Goal: Transaction & Acquisition: Purchase product/service

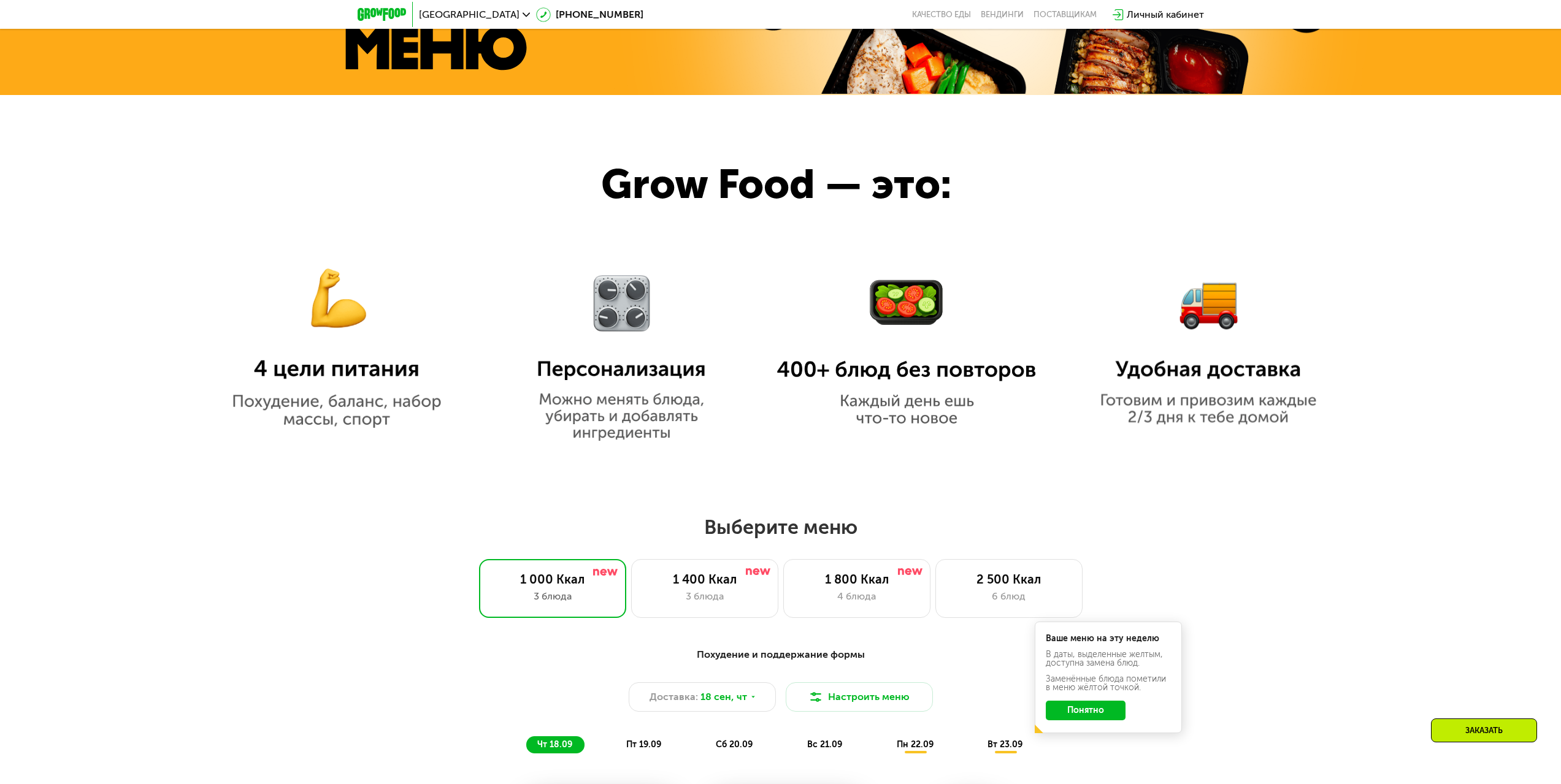
scroll to position [1165, 0]
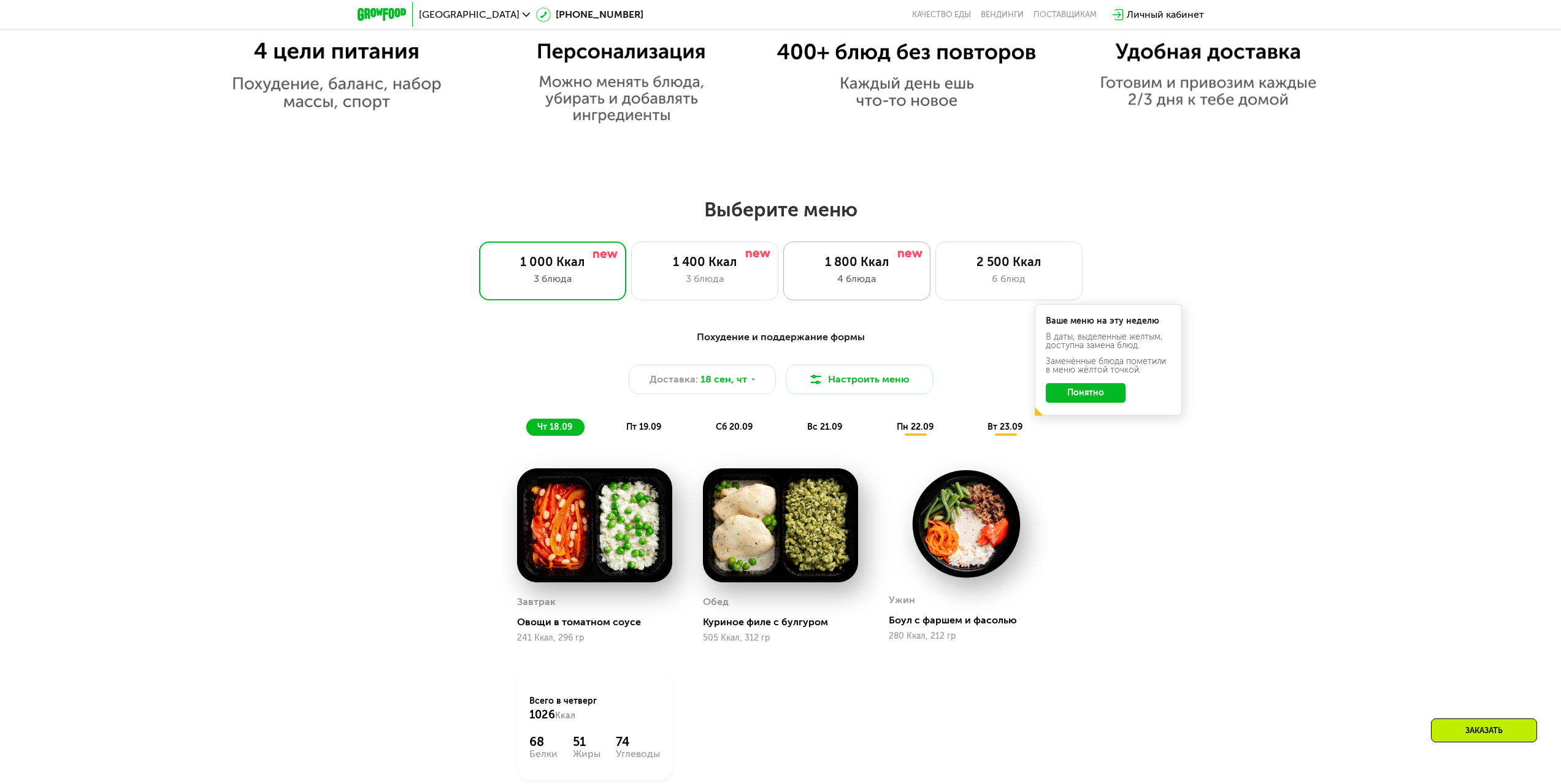
click at [837, 265] on div "1 800 Ккал" at bounding box center [857, 261] width 122 height 15
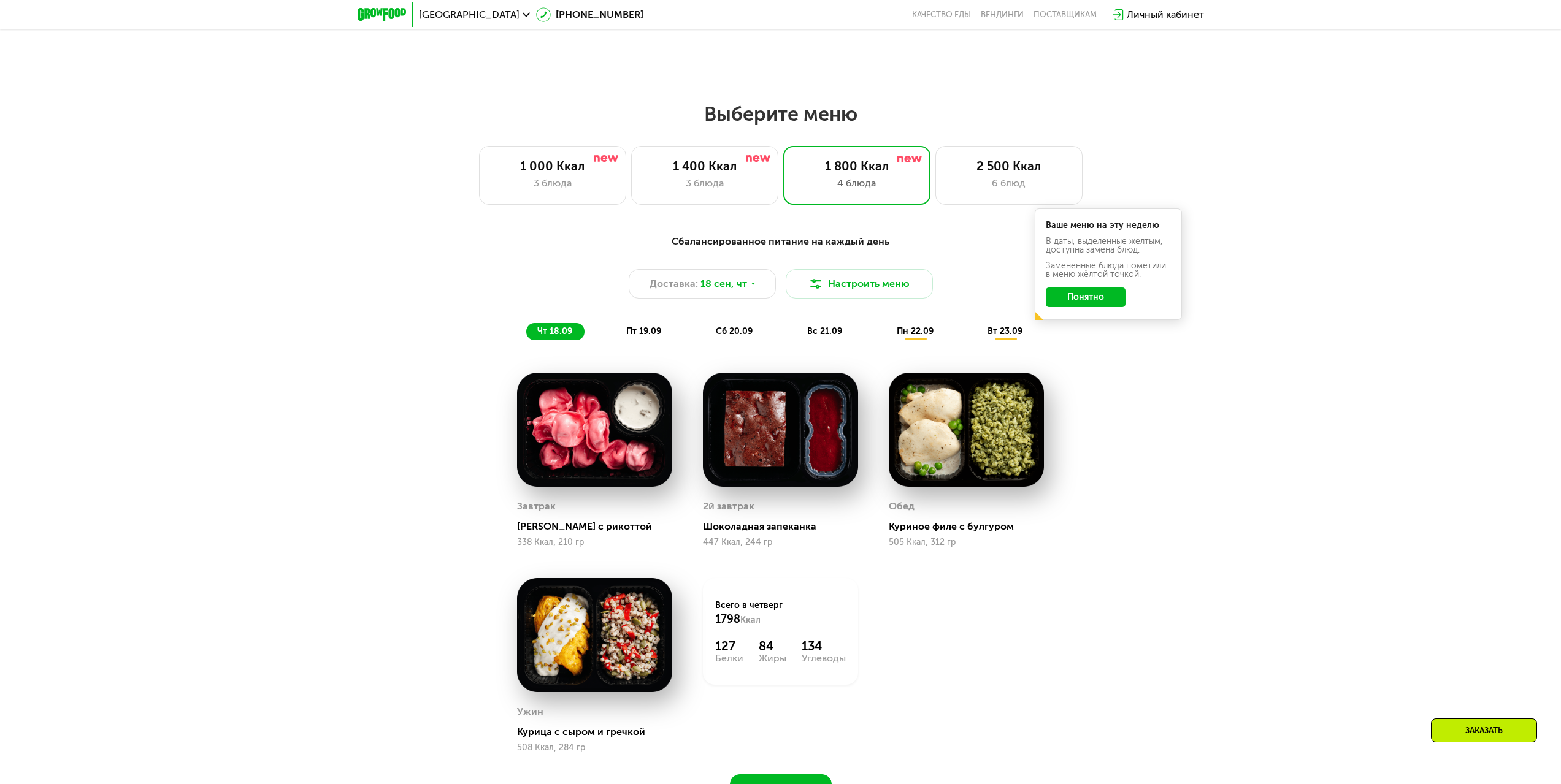
scroll to position [1348, 0]
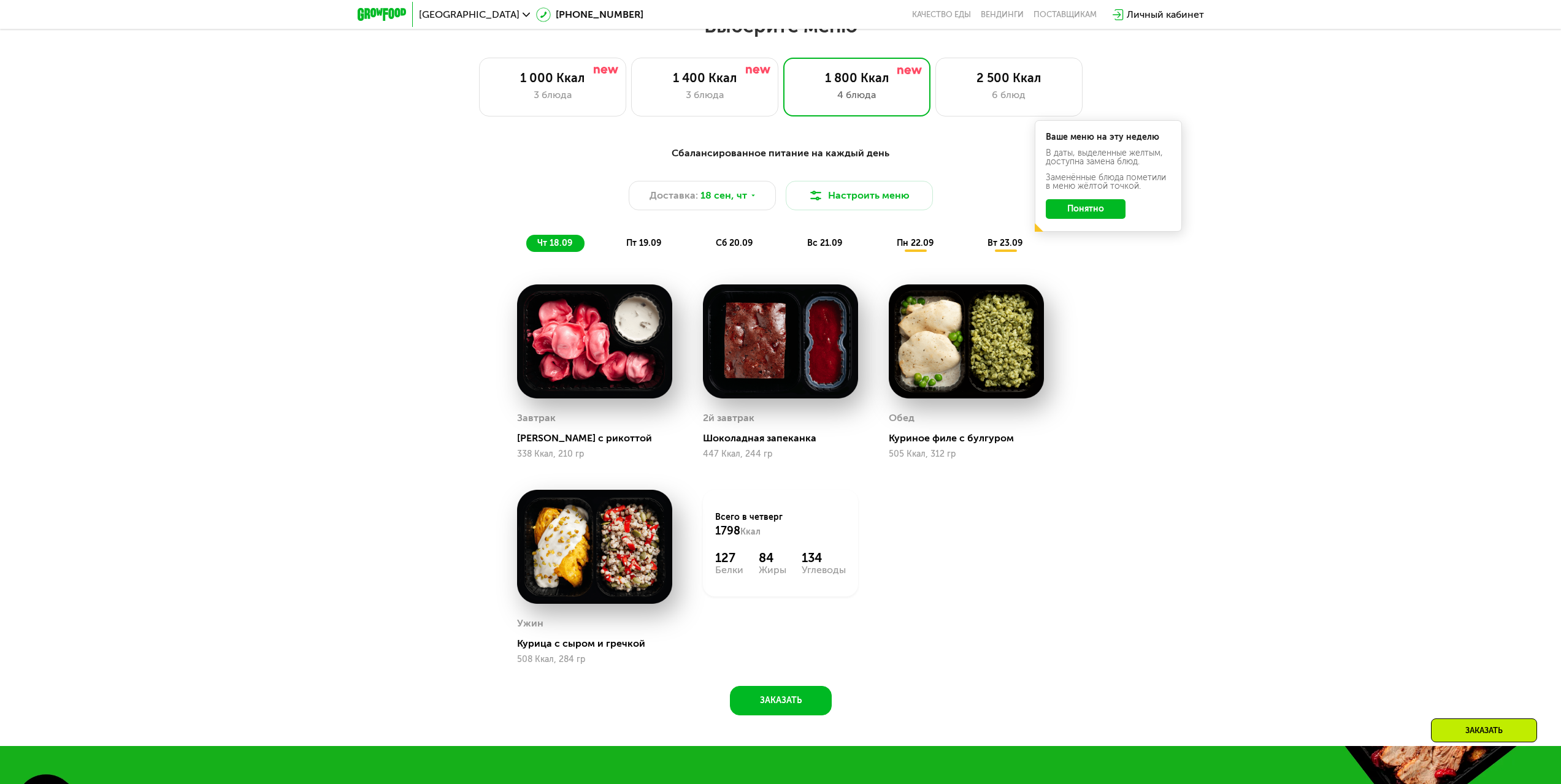
click at [655, 245] on span "пт 19.09" at bounding box center [644, 242] width 35 height 11
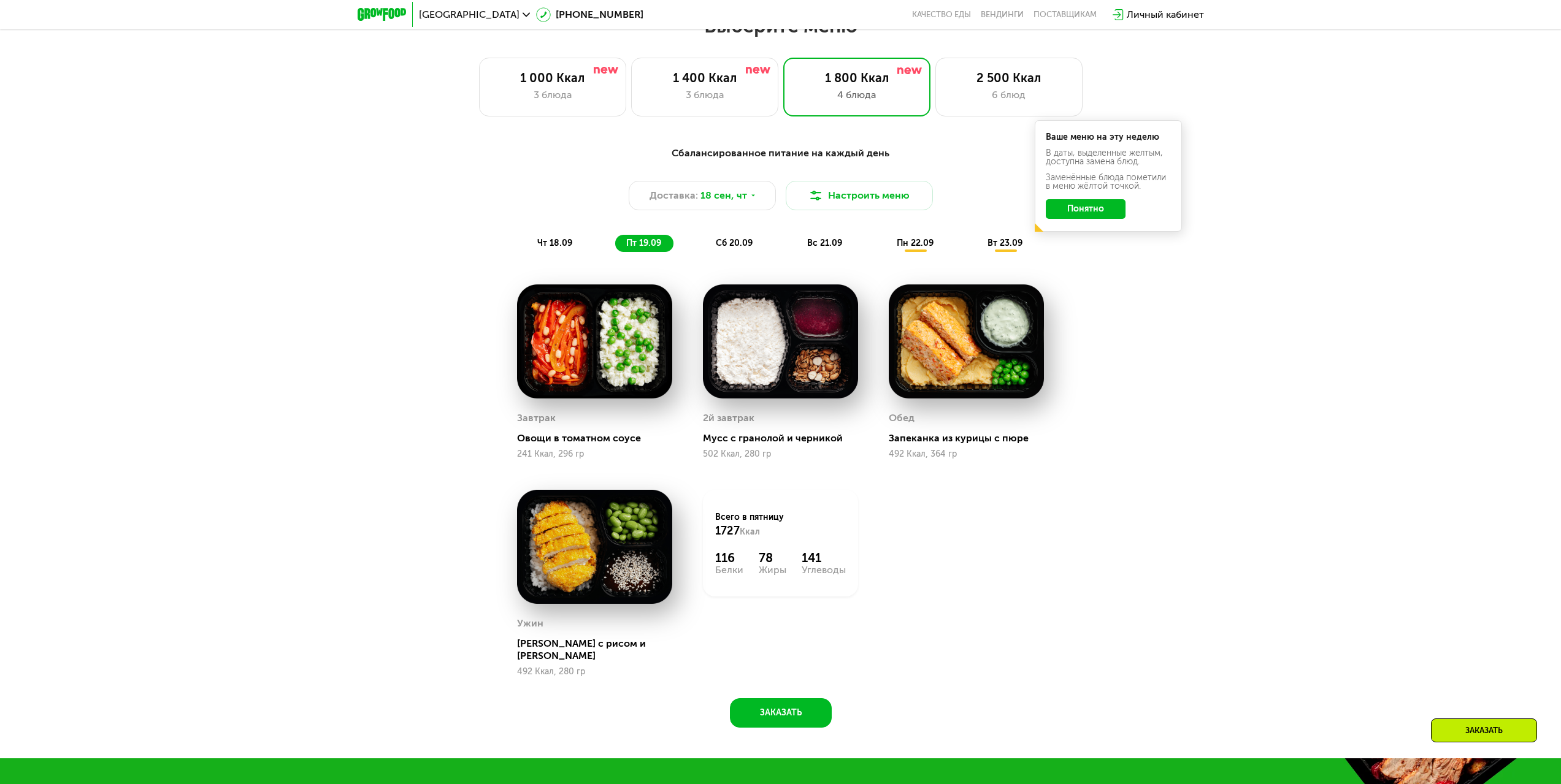
click at [742, 245] on span "сб 20.09" at bounding box center [733, 242] width 36 height 11
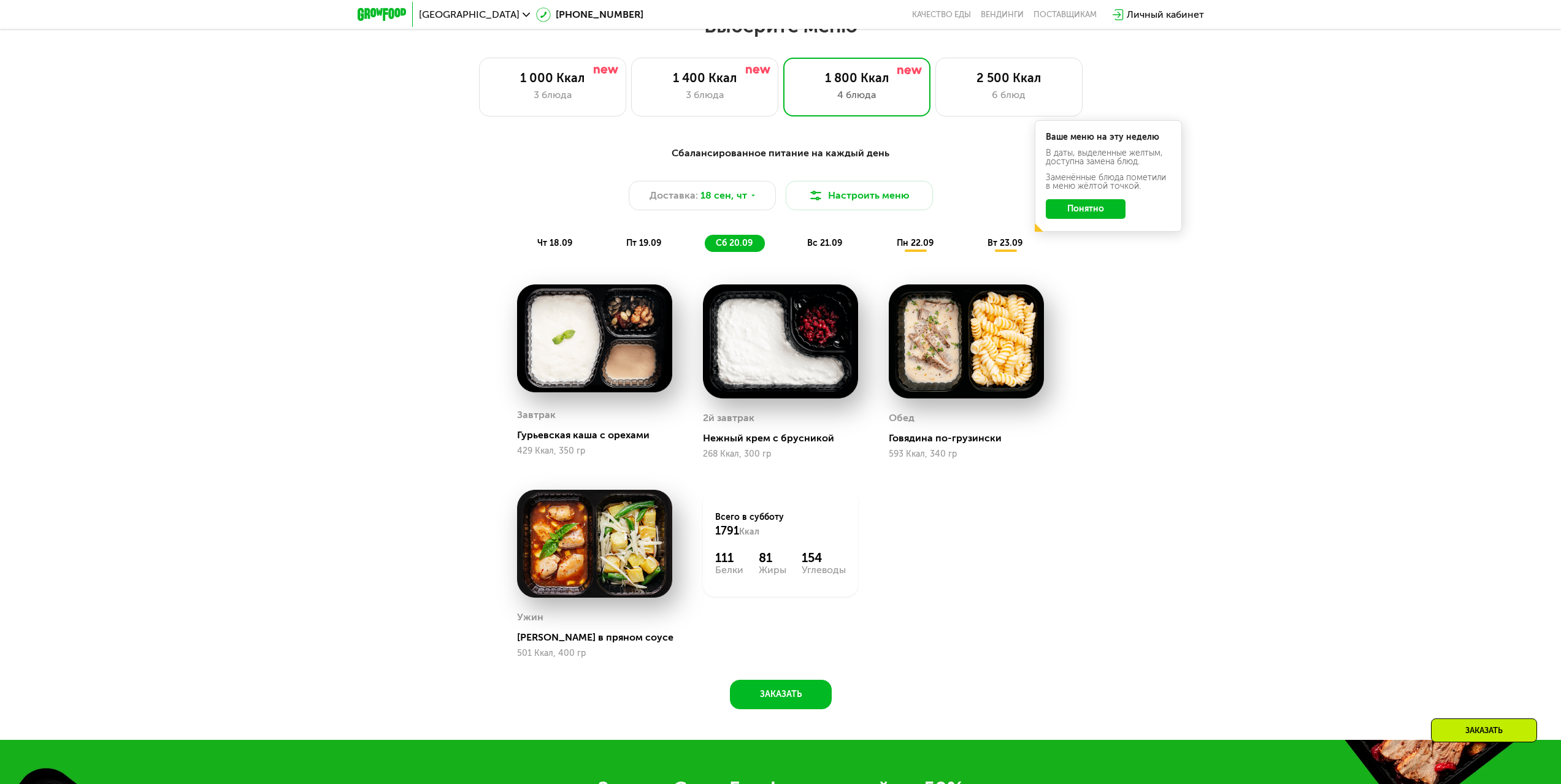
click at [831, 245] on span "вс 21.09" at bounding box center [825, 242] width 35 height 11
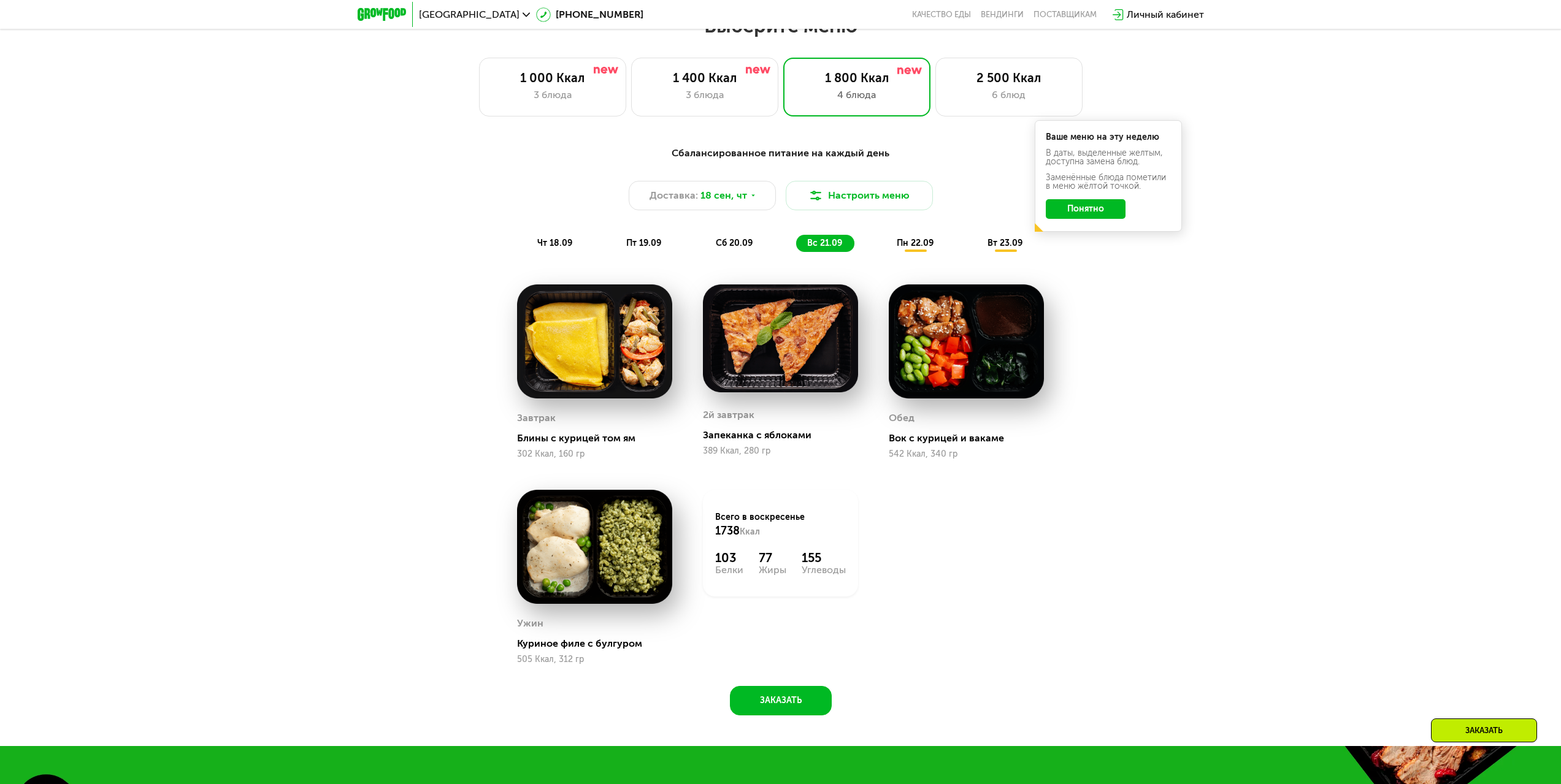
click at [899, 242] on span "пн 22.09" at bounding box center [914, 242] width 36 height 11
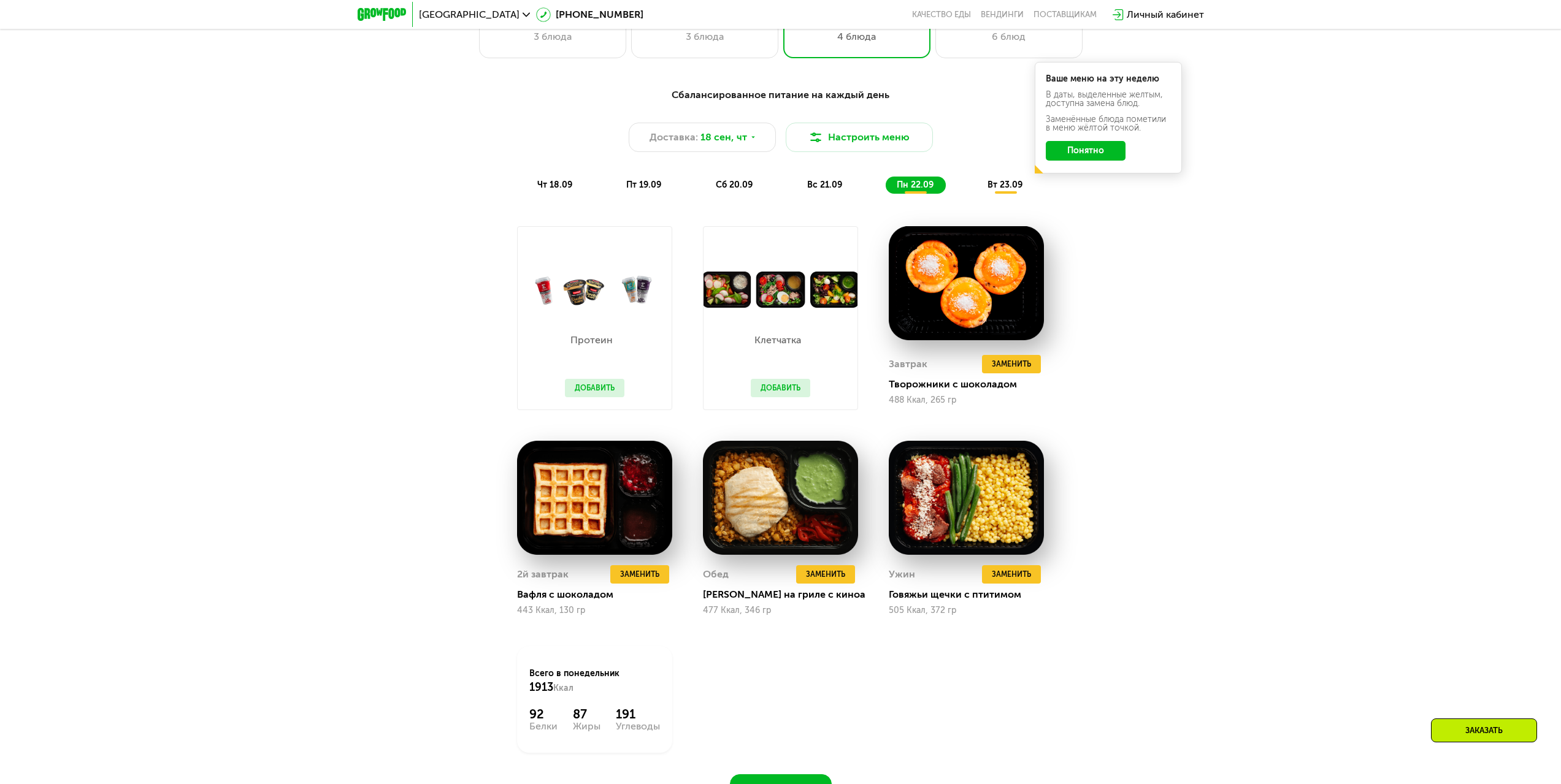
scroll to position [1410, 0]
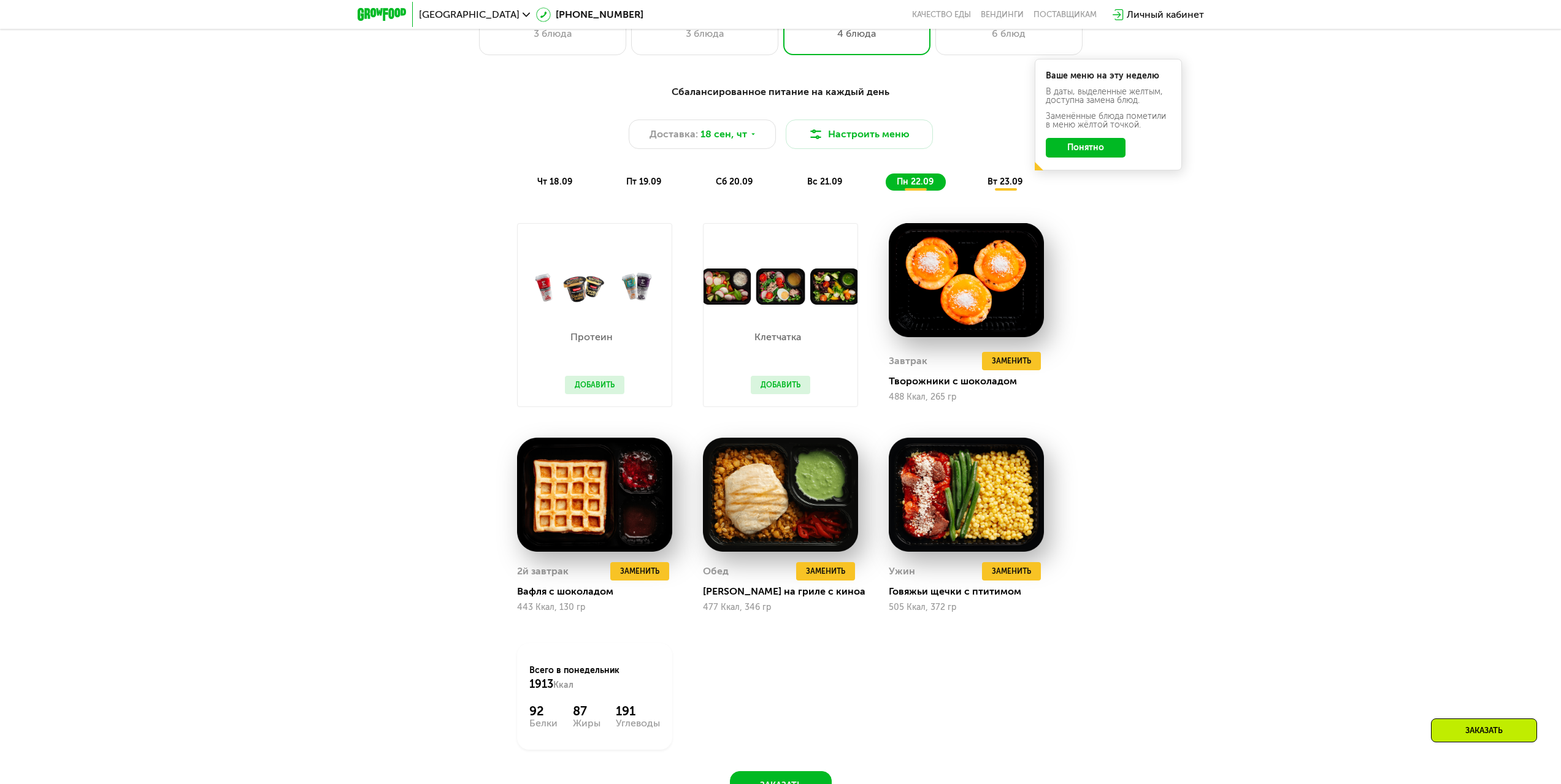
click at [996, 185] on span "вт 23.09" at bounding box center [1005, 182] width 35 height 11
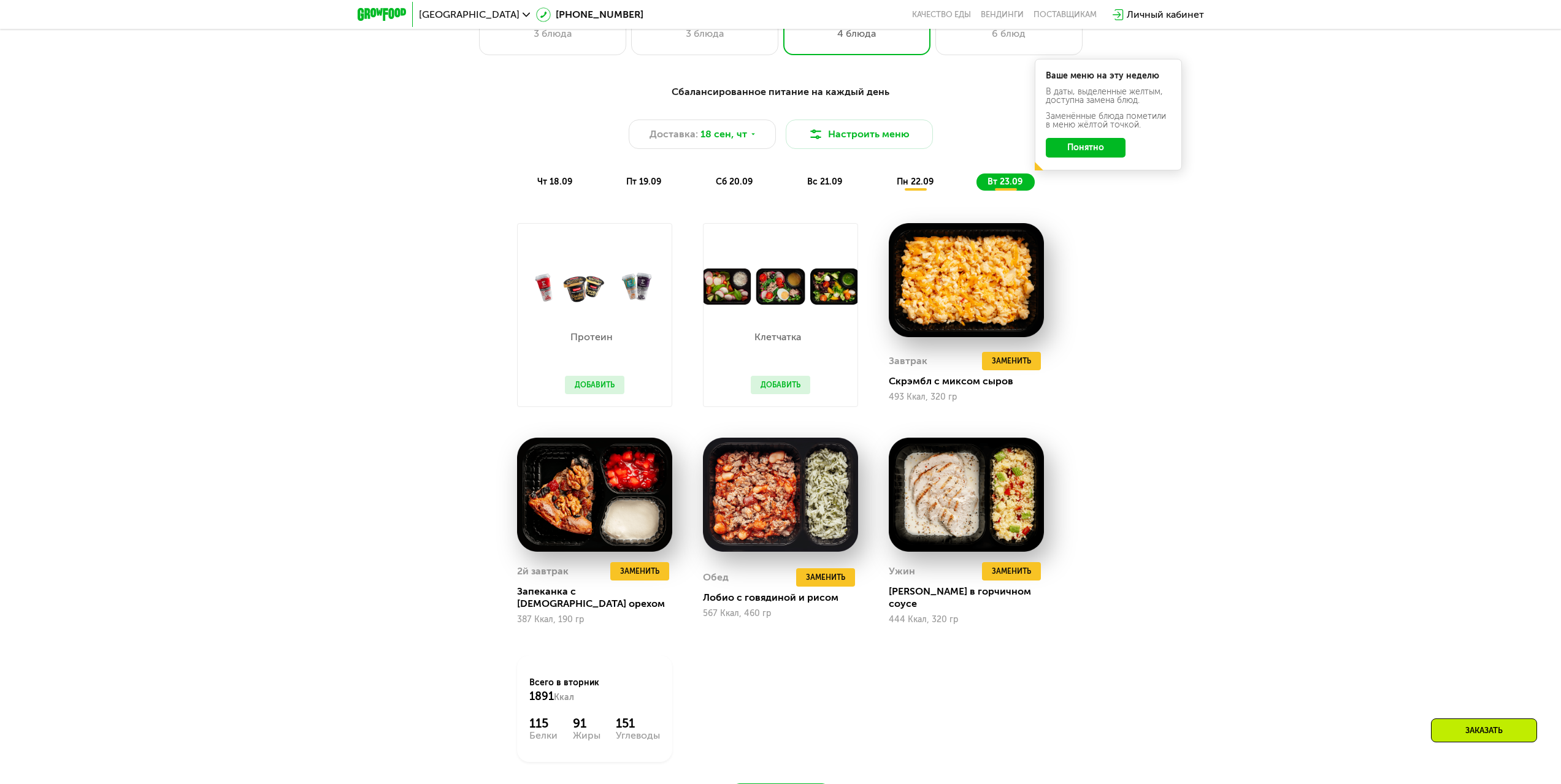
click at [779, 388] on button "Добавить" at bounding box center [780, 385] width 60 height 19
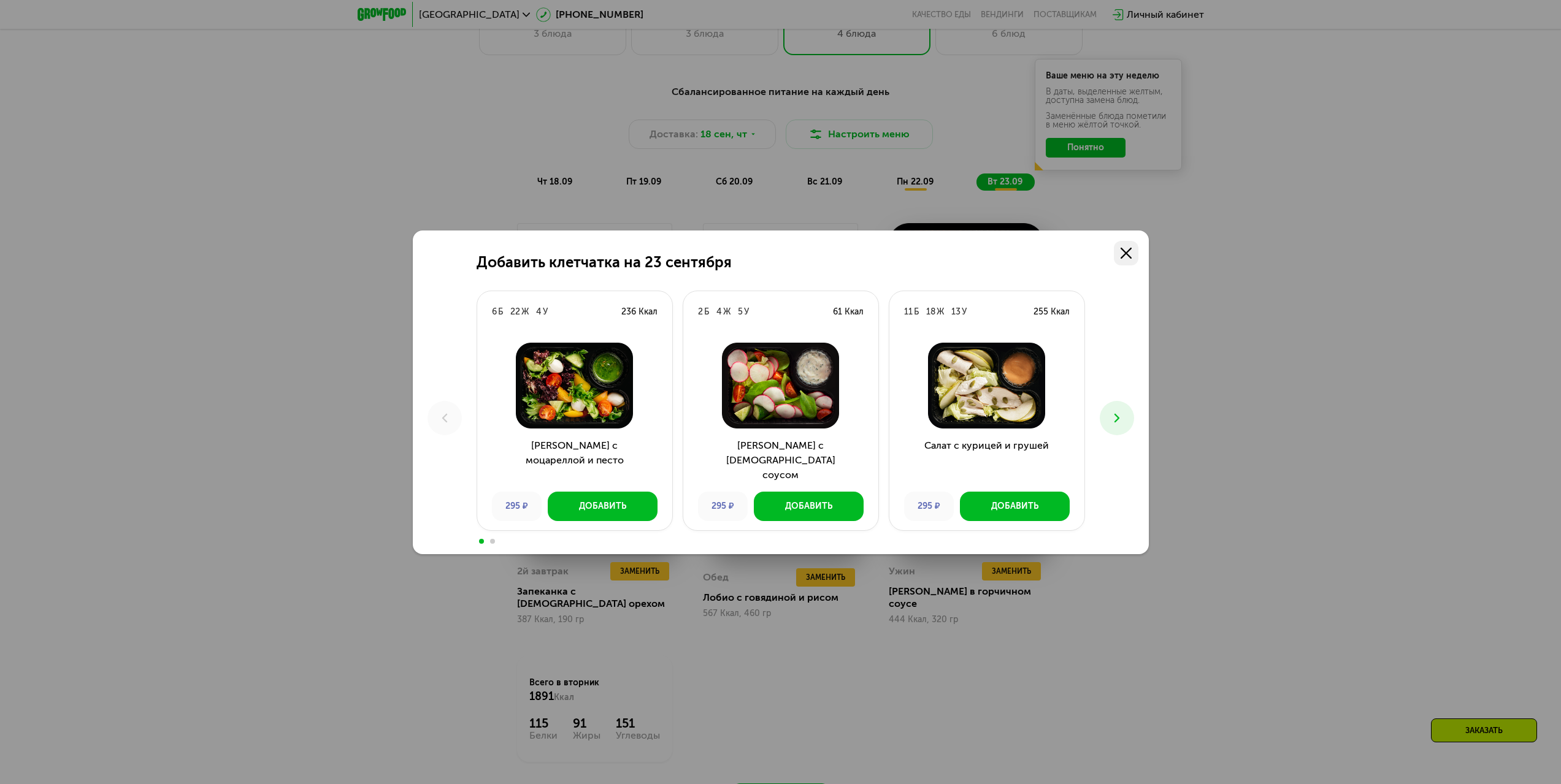
click at [1127, 250] on icon at bounding box center [1125, 252] width 11 height 11
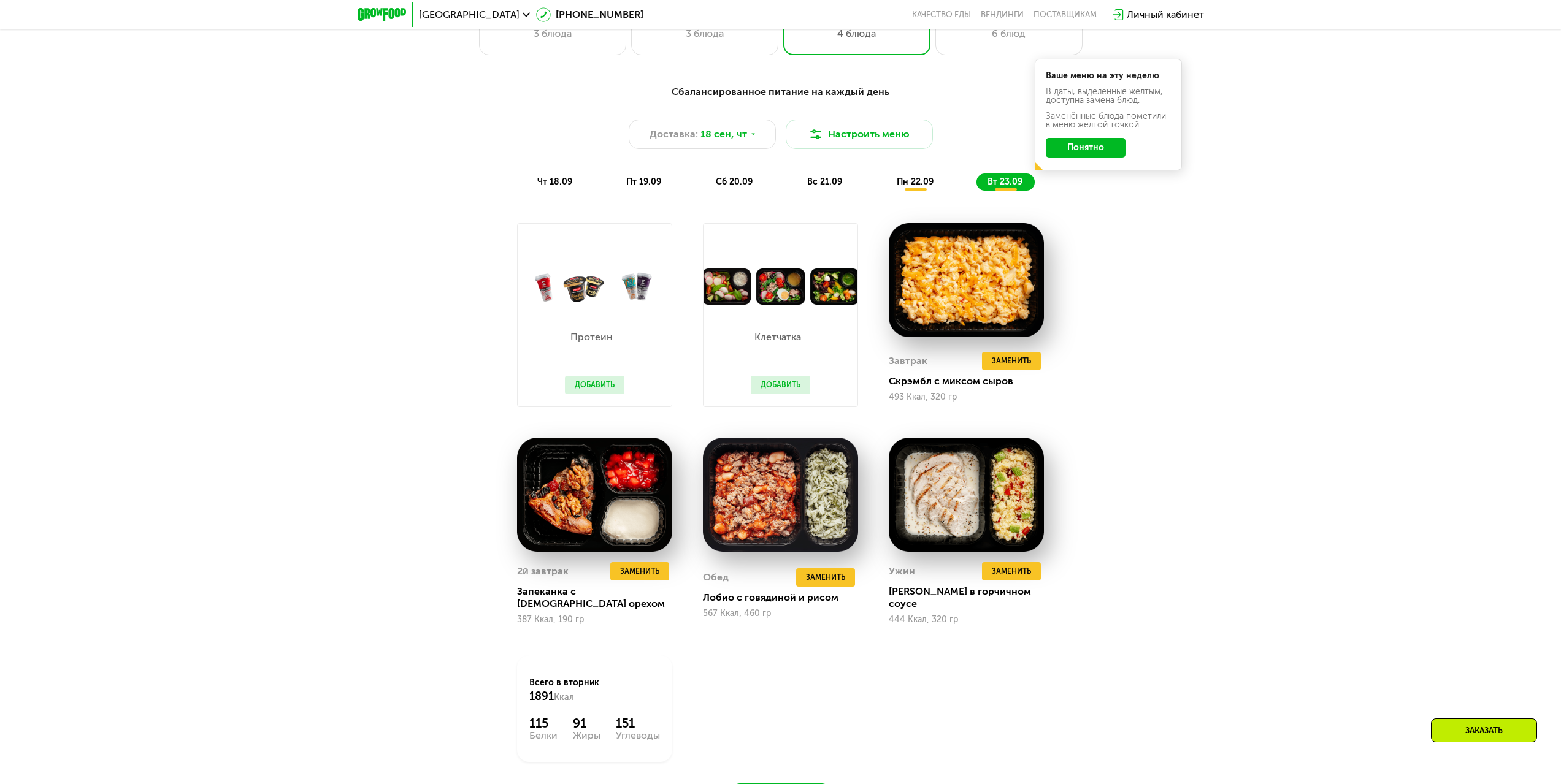
click at [592, 382] on button "Добавить" at bounding box center [594, 385] width 60 height 19
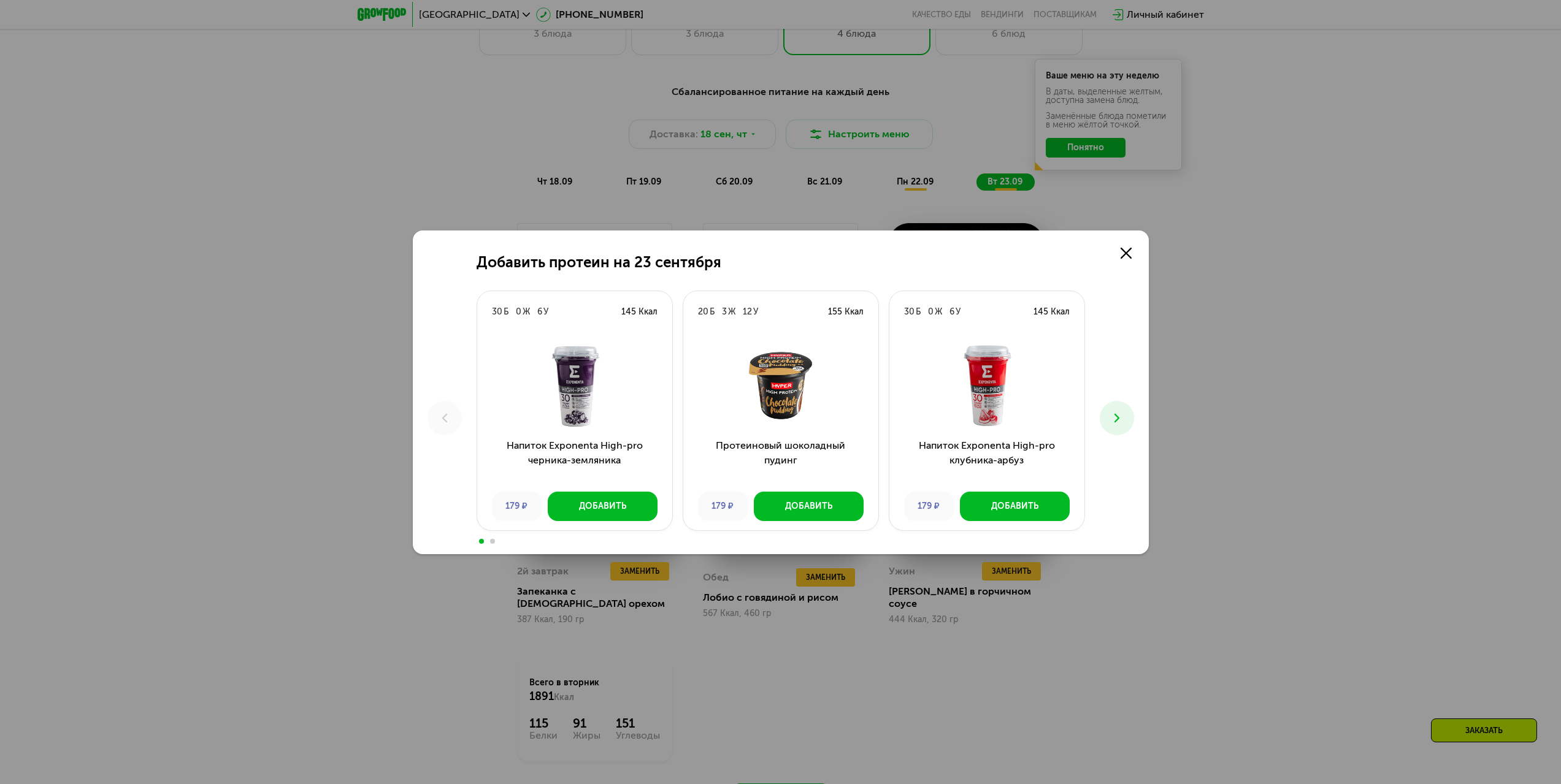
click at [1109, 410] on icon at bounding box center [1116, 417] width 15 height 15
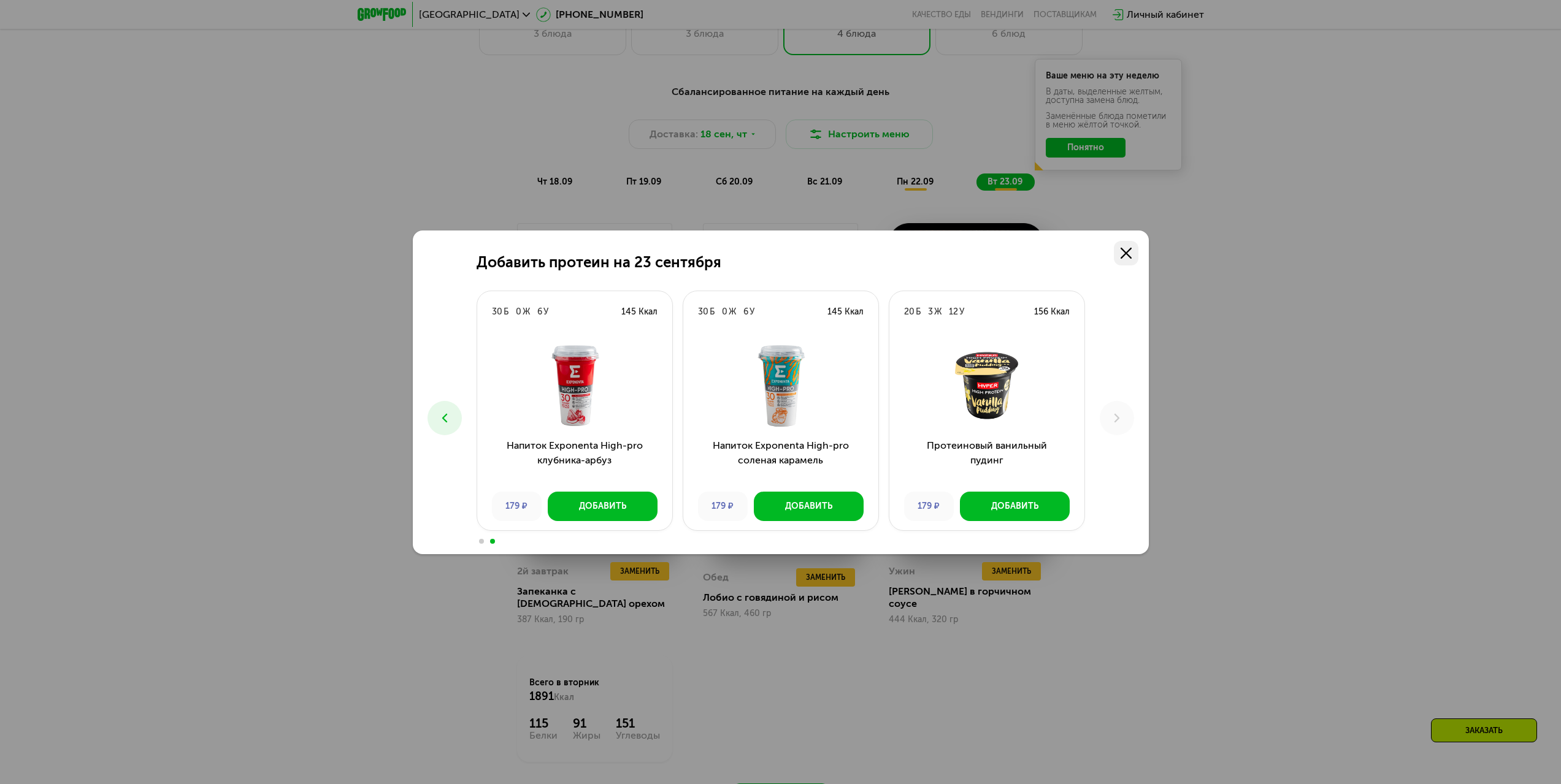
click at [1131, 251] on icon at bounding box center [1125, 252] width 11 height 11
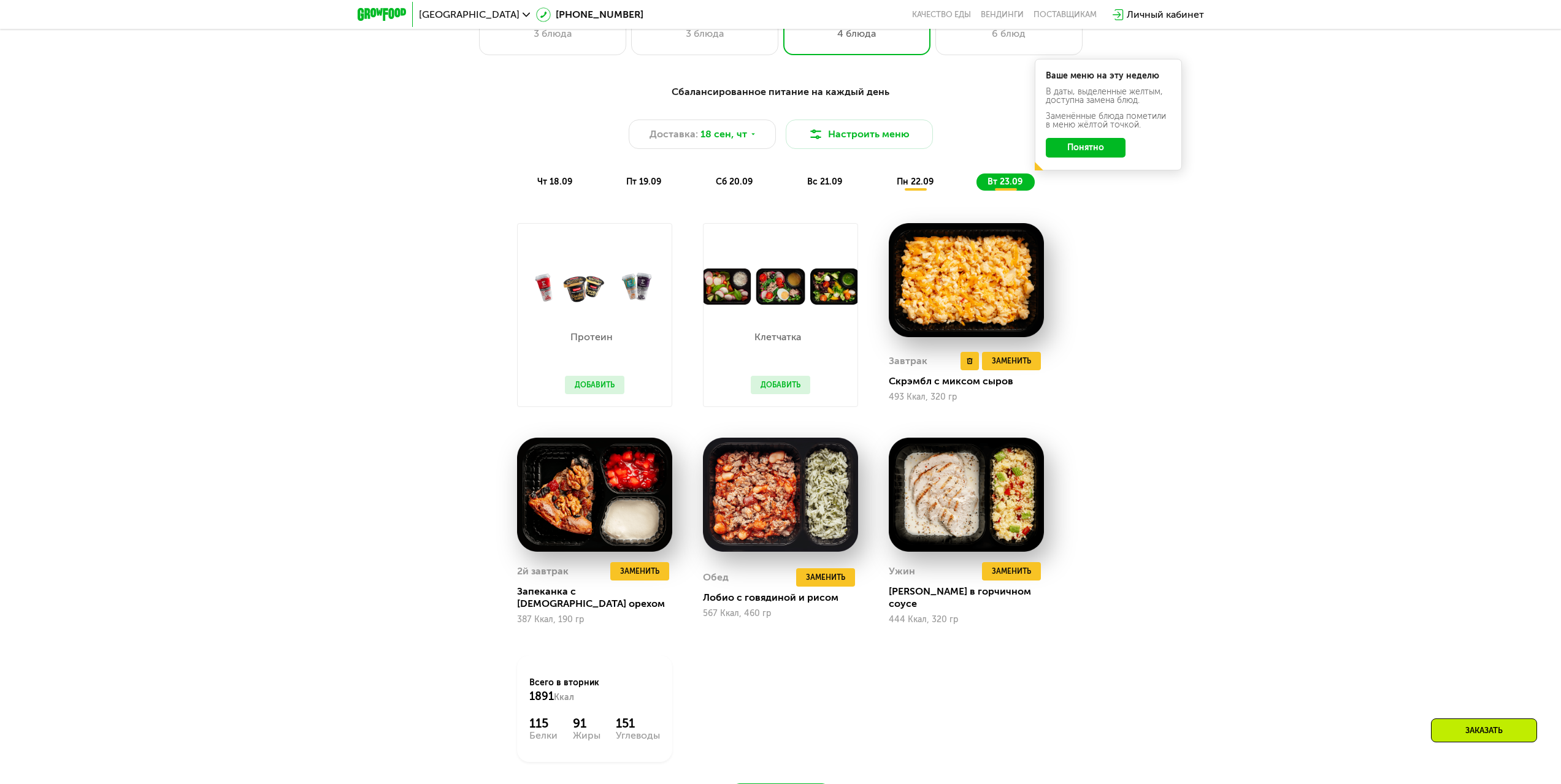
click at [975, 297] on img at bounding box center [966, 280] width 155 height 114
click at [939, 385] on div "Скрэмбл с миксом сыров" at bounding box center [971, 381] width 165 height 12
click at [987, 368] on button "Заменить" at bounding box center [1011, 361] width 59 height 19
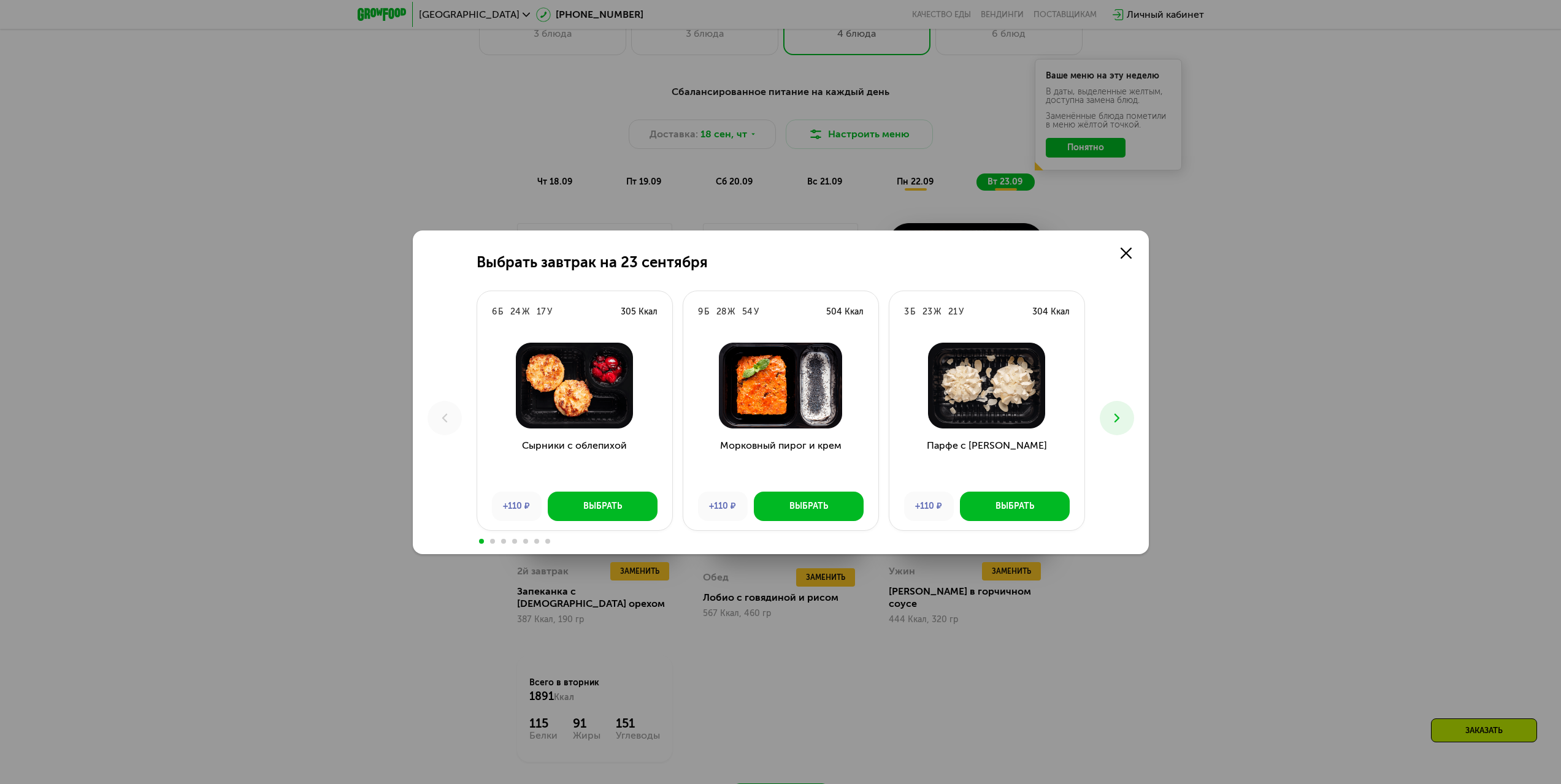
click at [1109, 402] on button at bounding box center [1116, 417] width 34 height 34
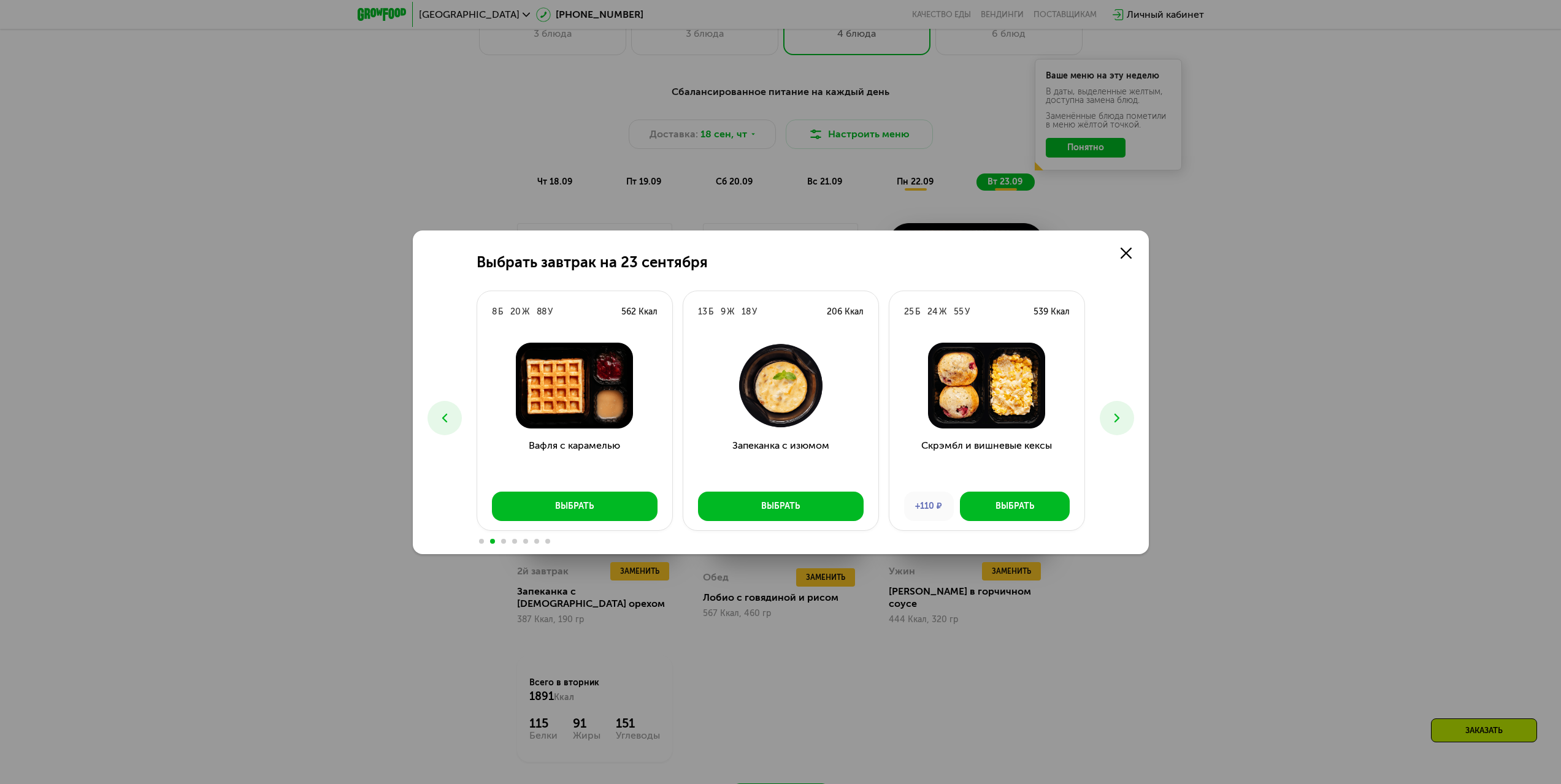
click at [1105, 402] on div "Выбрать завтрак на [DATE] 6 Б 24 Ж 17 У 305 Ккал Сырники с облепихой +110 ₽ Выб…" at bounding box center [780, 392] width 736 height 324
click at [1120, 414] on icon at bounding box center [1116, 417] width 15 height 15
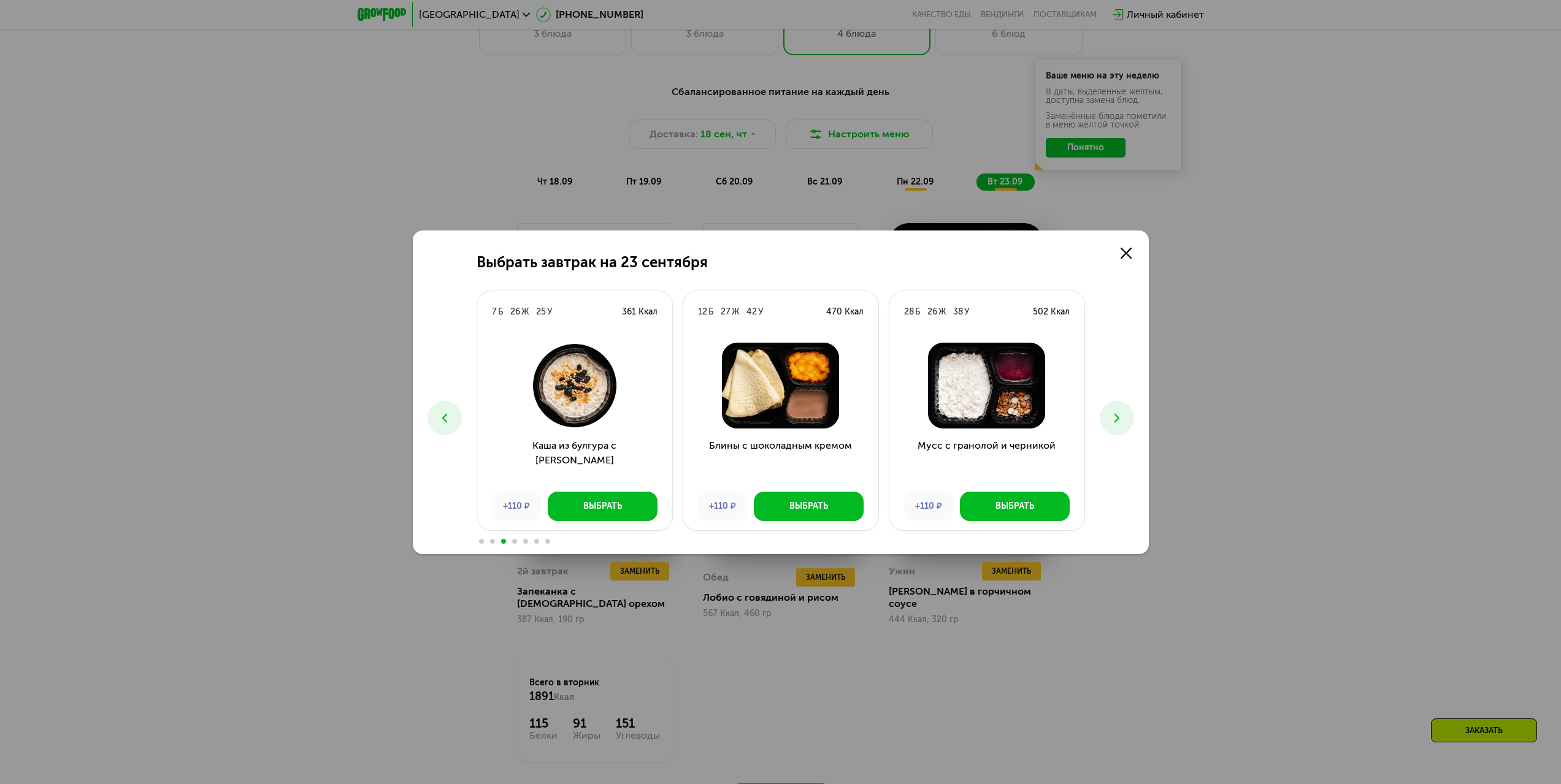
click at [1118, 412] on icon at bounding box center [1116, 417] width 15 height 15
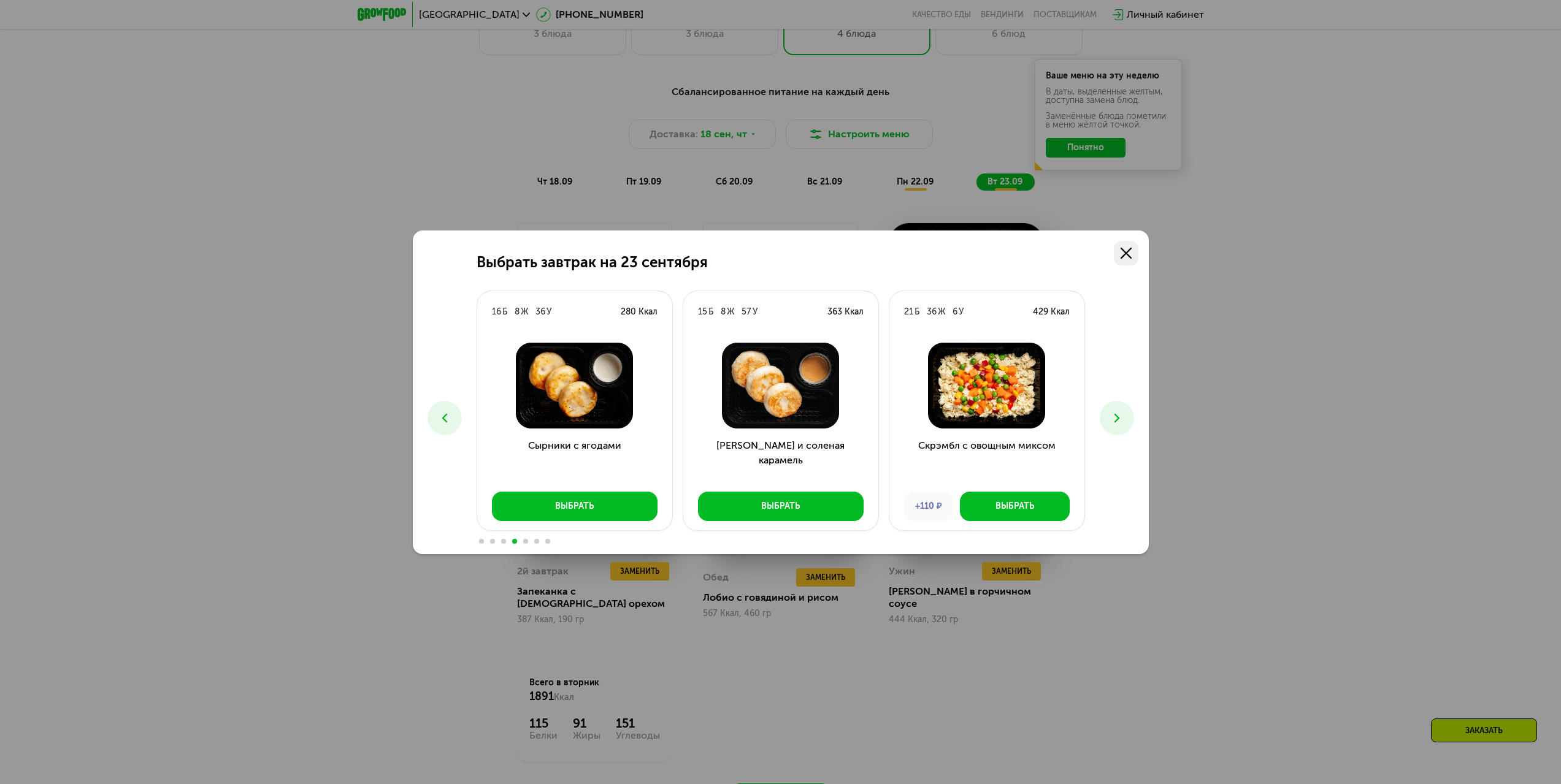
click at [1125, 254] on use at bounding box center [1125, 252] width 11 height 11
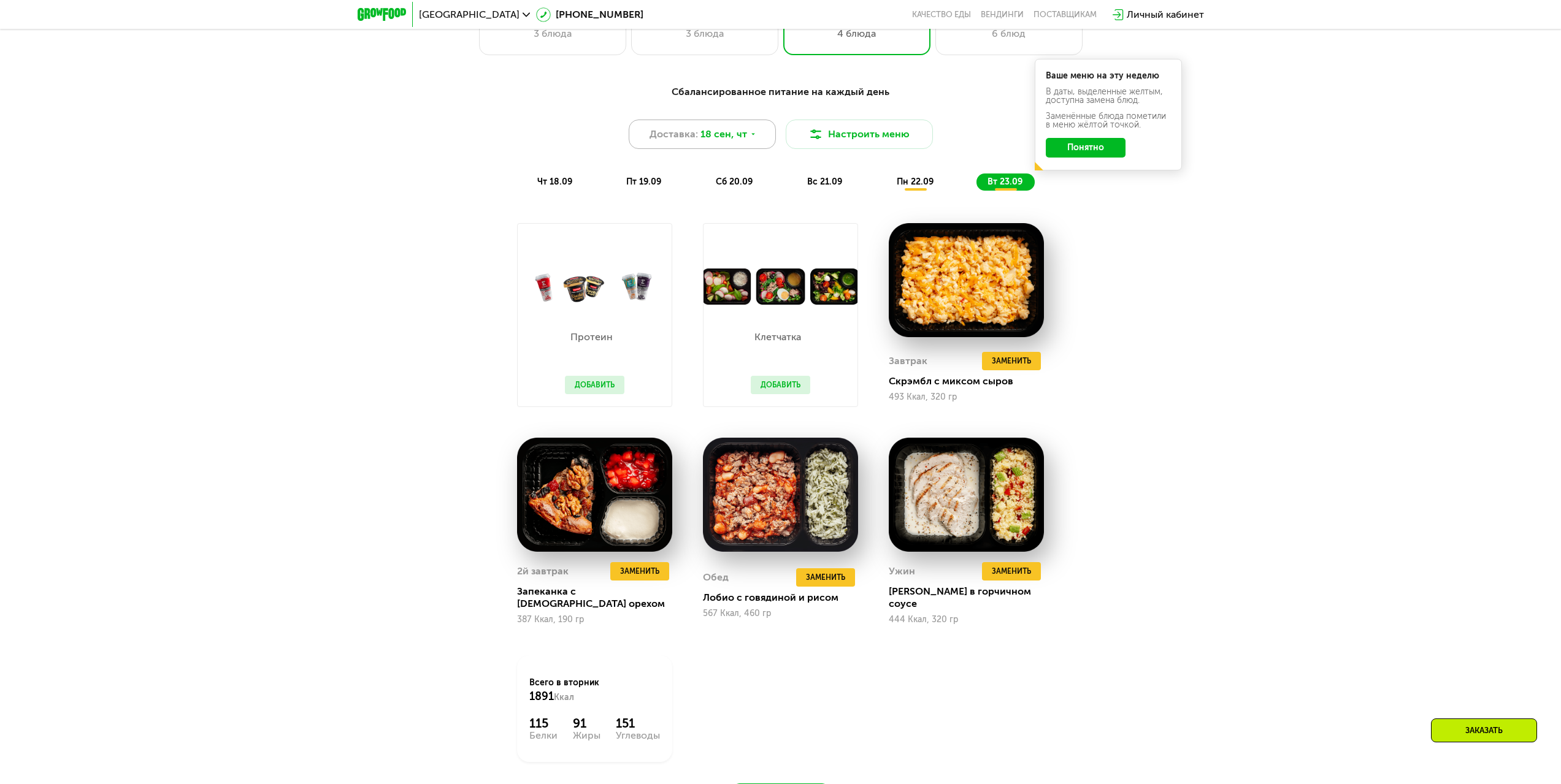
click at [756, 143] on div "Доставка: 18 сен, чт" at bounding box center [702, 134] width 147 height 29
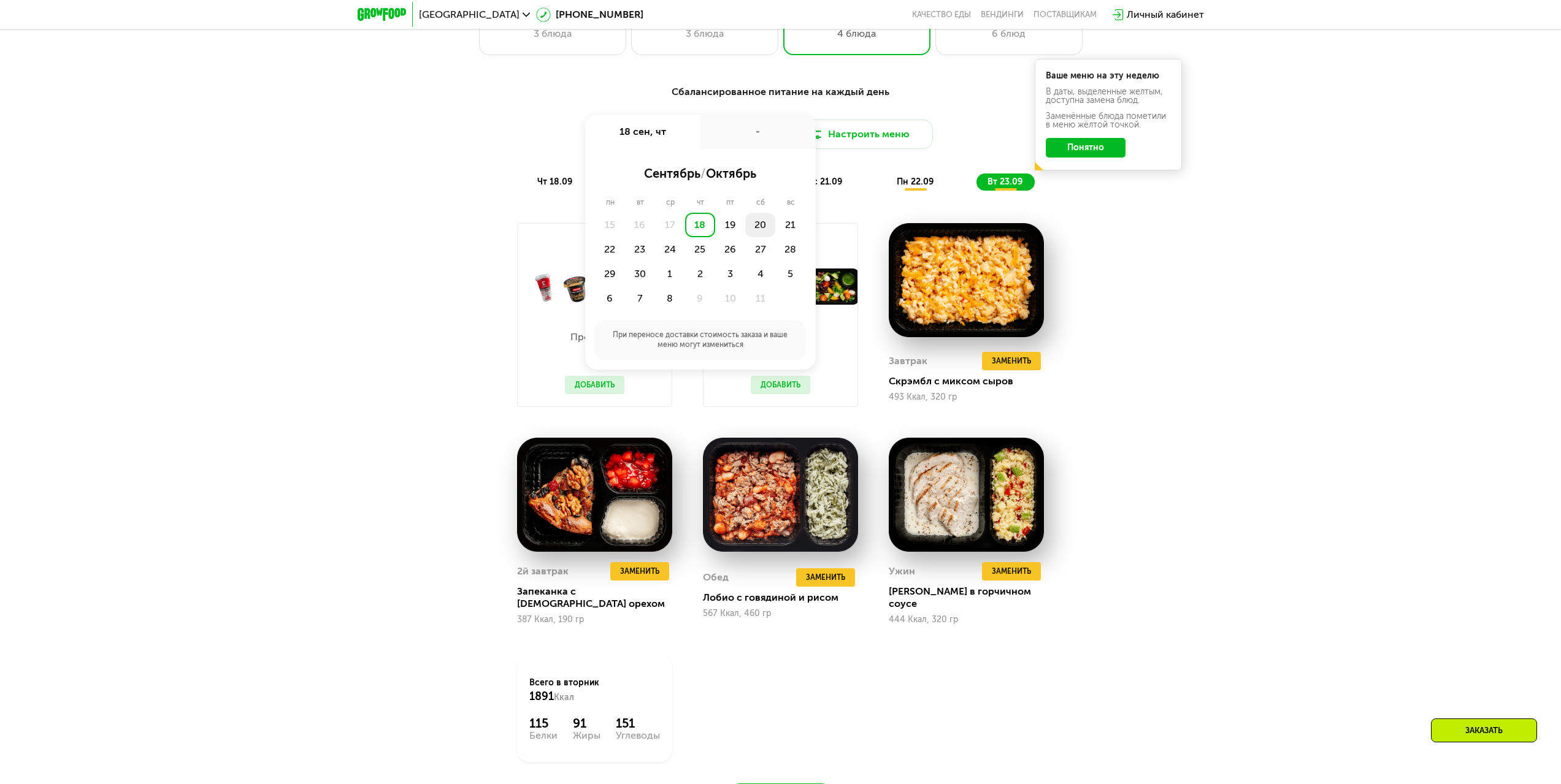
click at [752, 228] on div "20" at bounding box center [760, 225] width 30 height 25
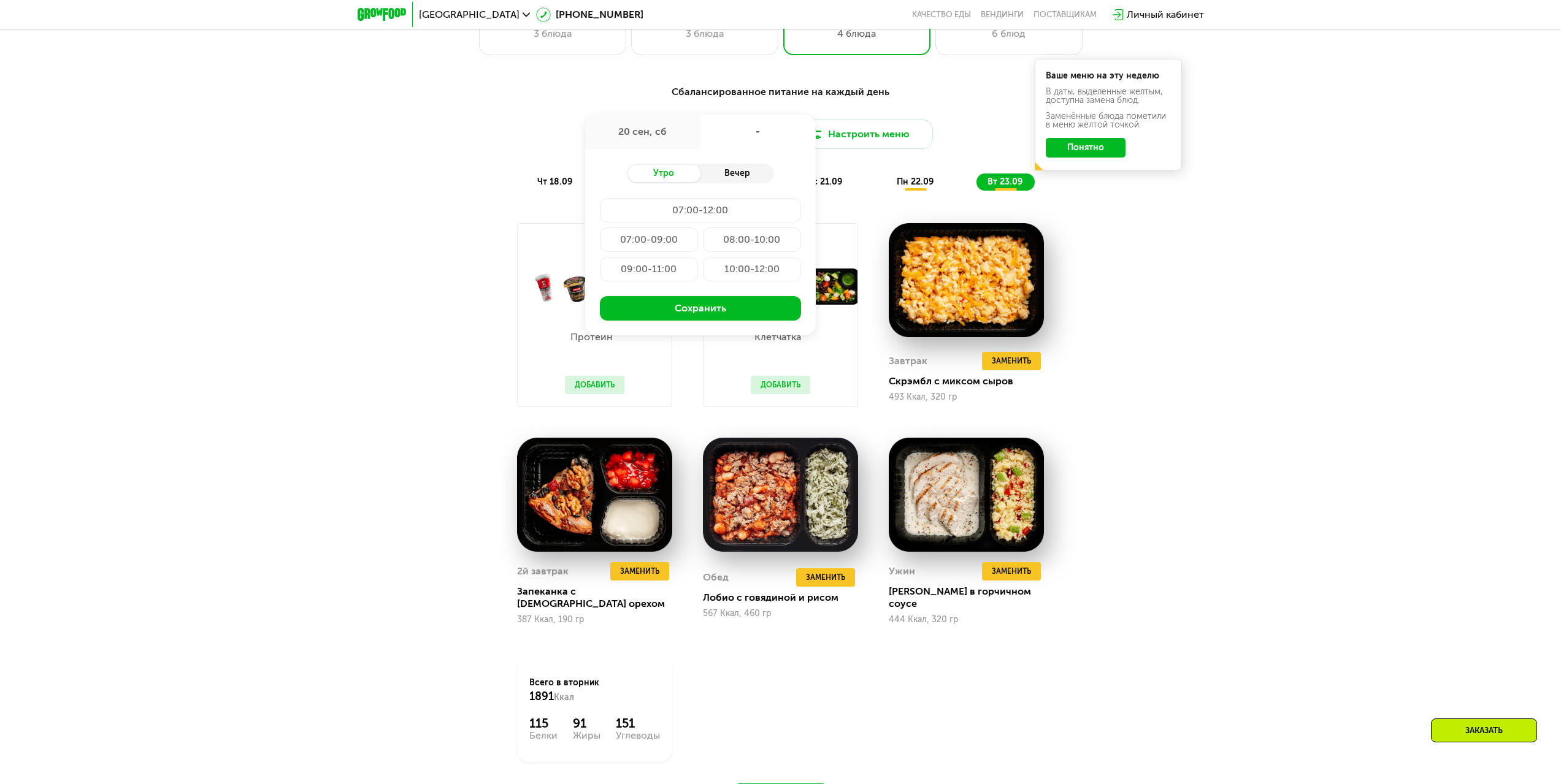
click at [722, 174] on div "Вечер" at bounding box center [736, 173] width 74 height 17
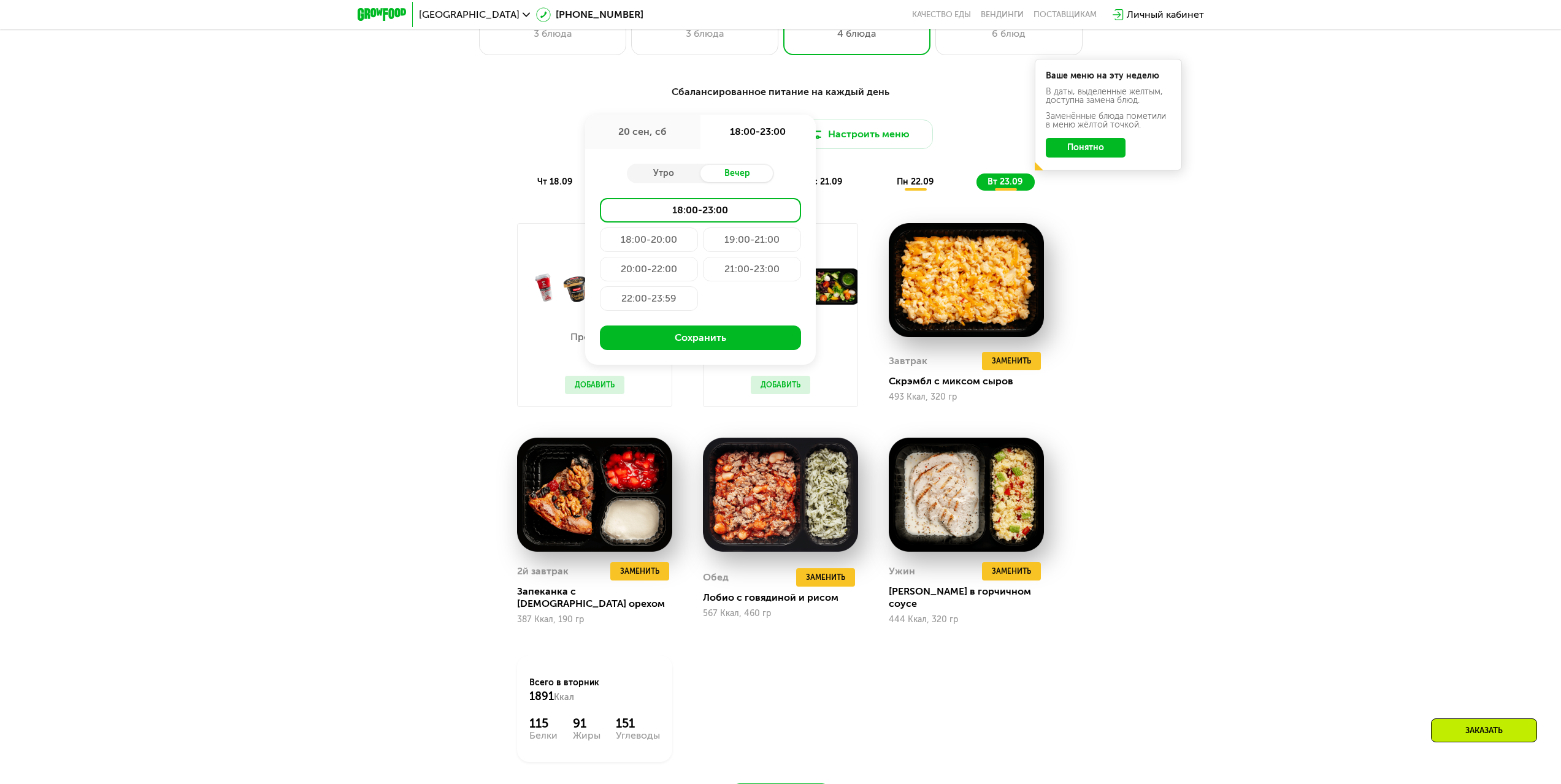
click at [731, 270] on div "21:00-23:00" at bounding box center [752, 269] width 98 height 25
click at [670, 179] on div "Утро" at bounding box center [663, 173] width 74 height 17
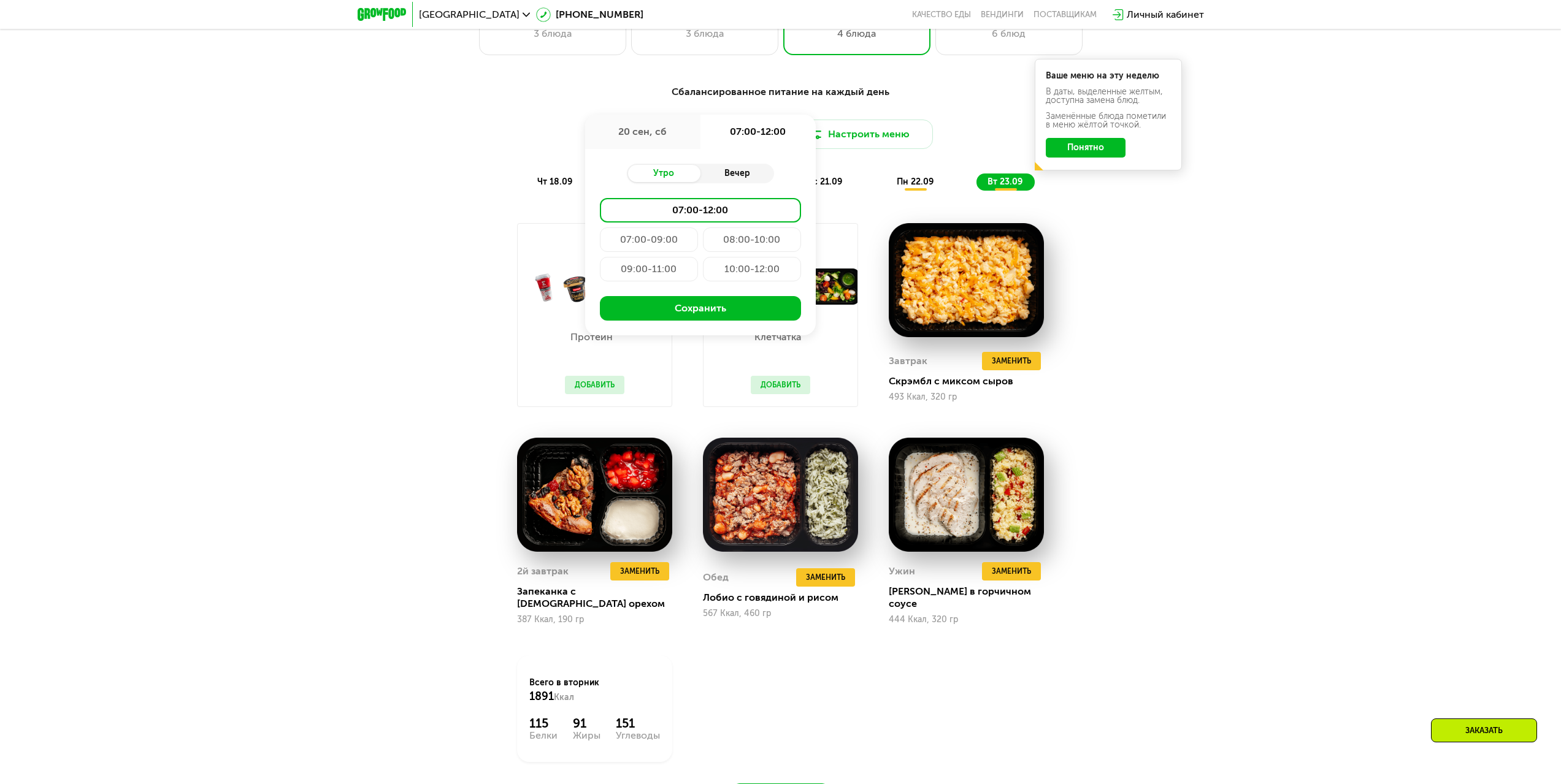
click at [746, 175] on div "Вечер" at bounding box center [736, 173] width 74 height 17
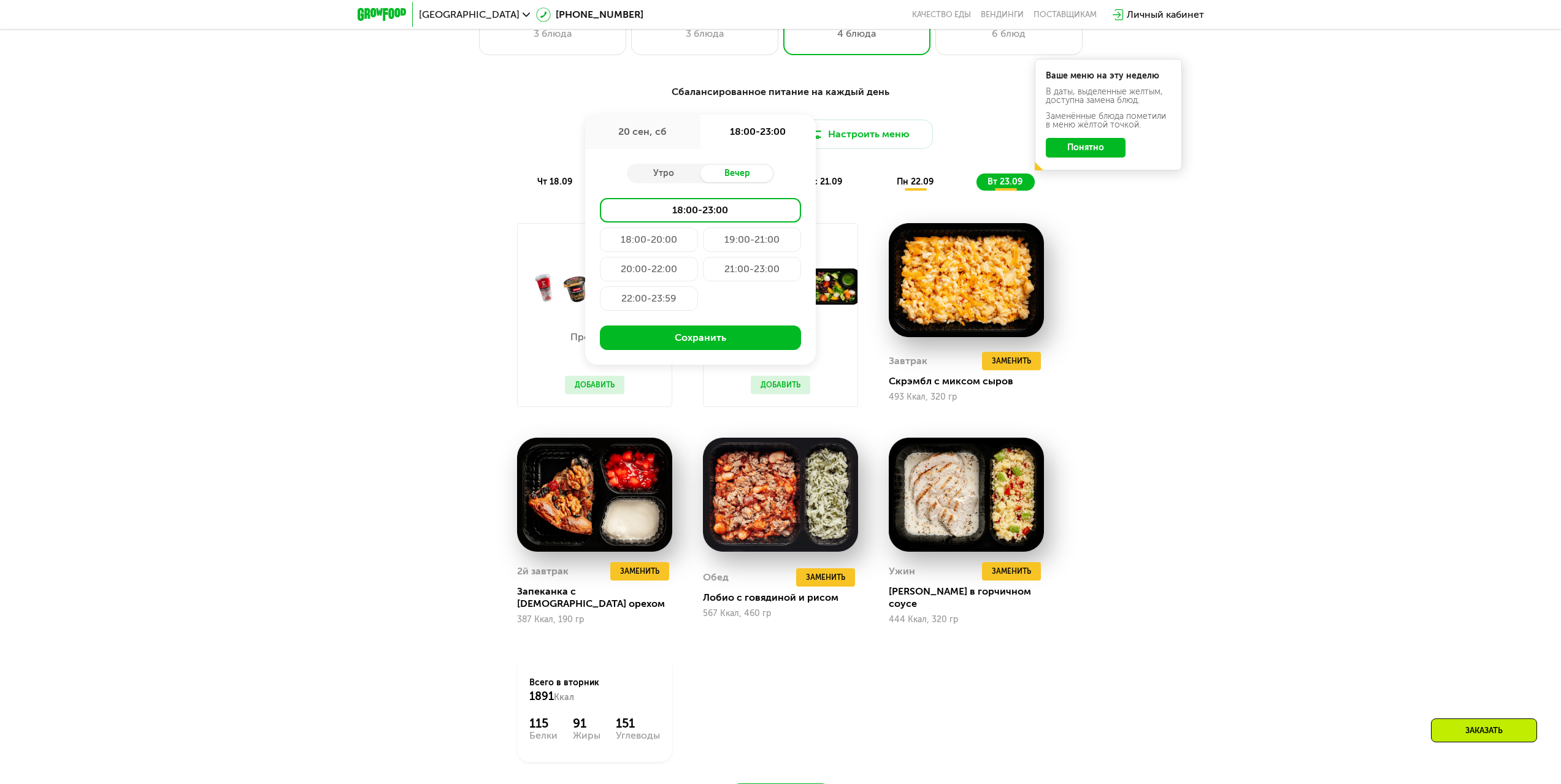
click at [669, 240] on div "18:00-20:00" at bounding box center [649, 239] width 98 height 25
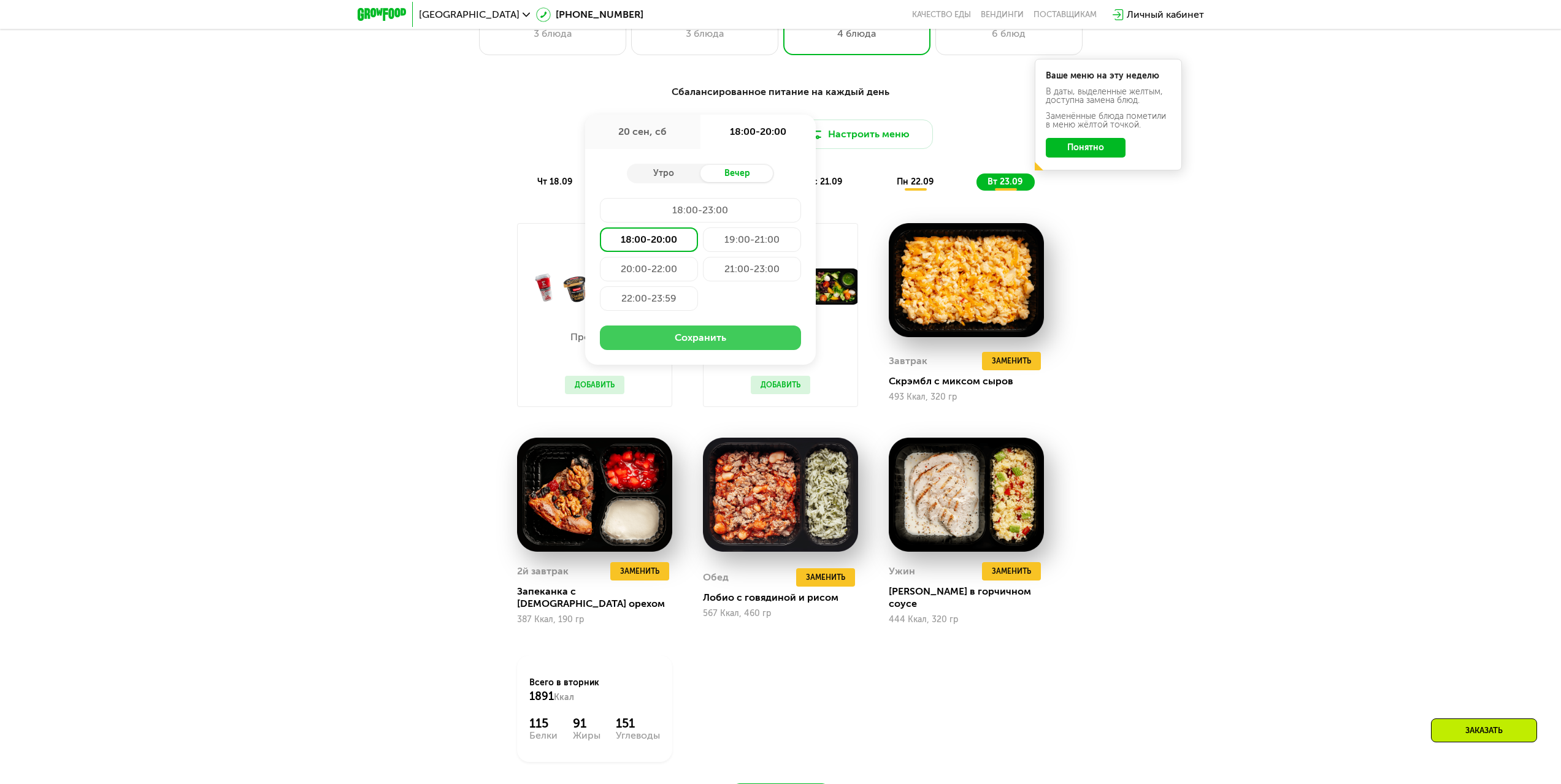
click at [731, 338] on button "Сохранить" at bounding box center [700, 338] width 201 height 25
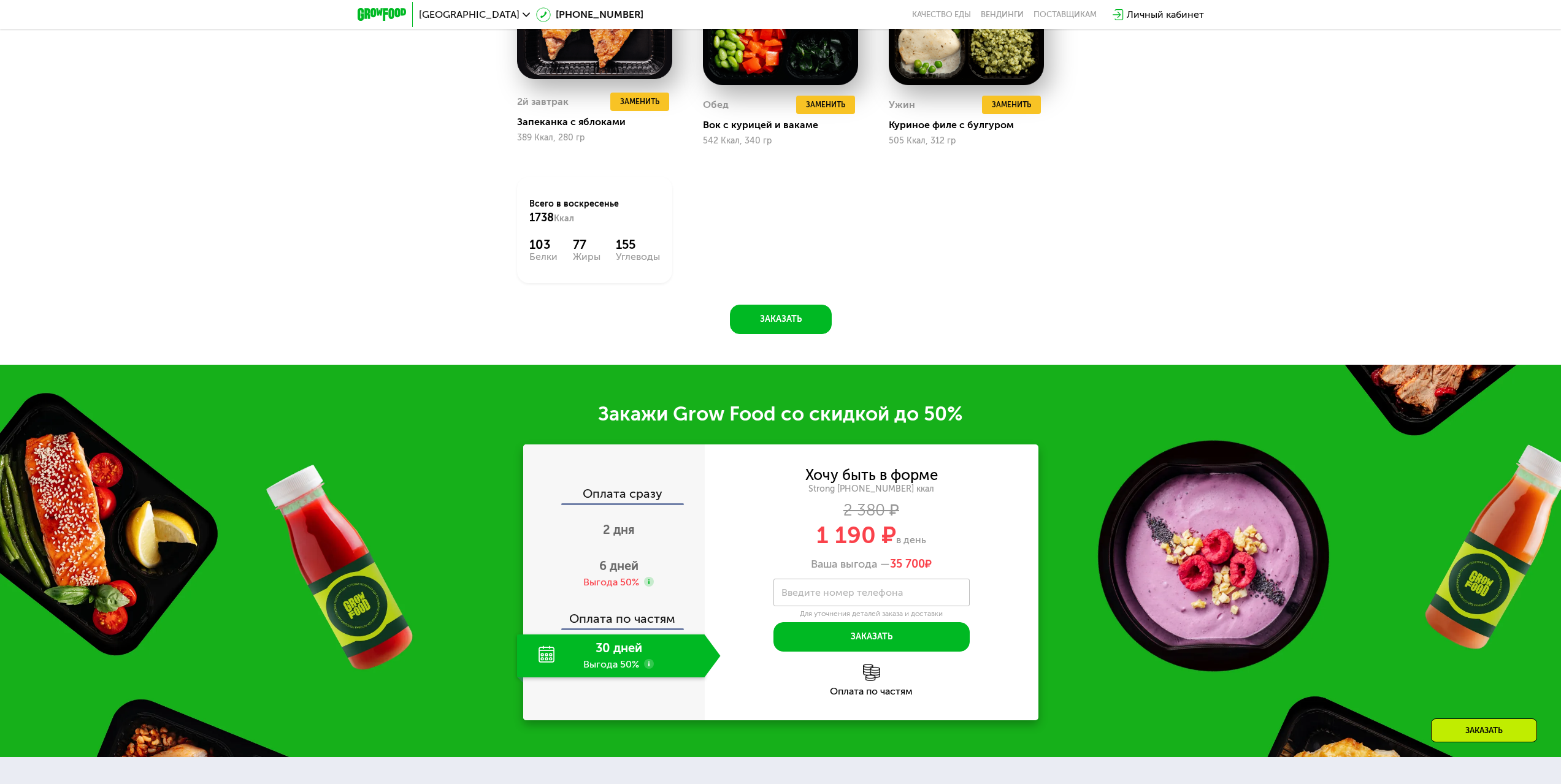
scroll to position [2022, 0]
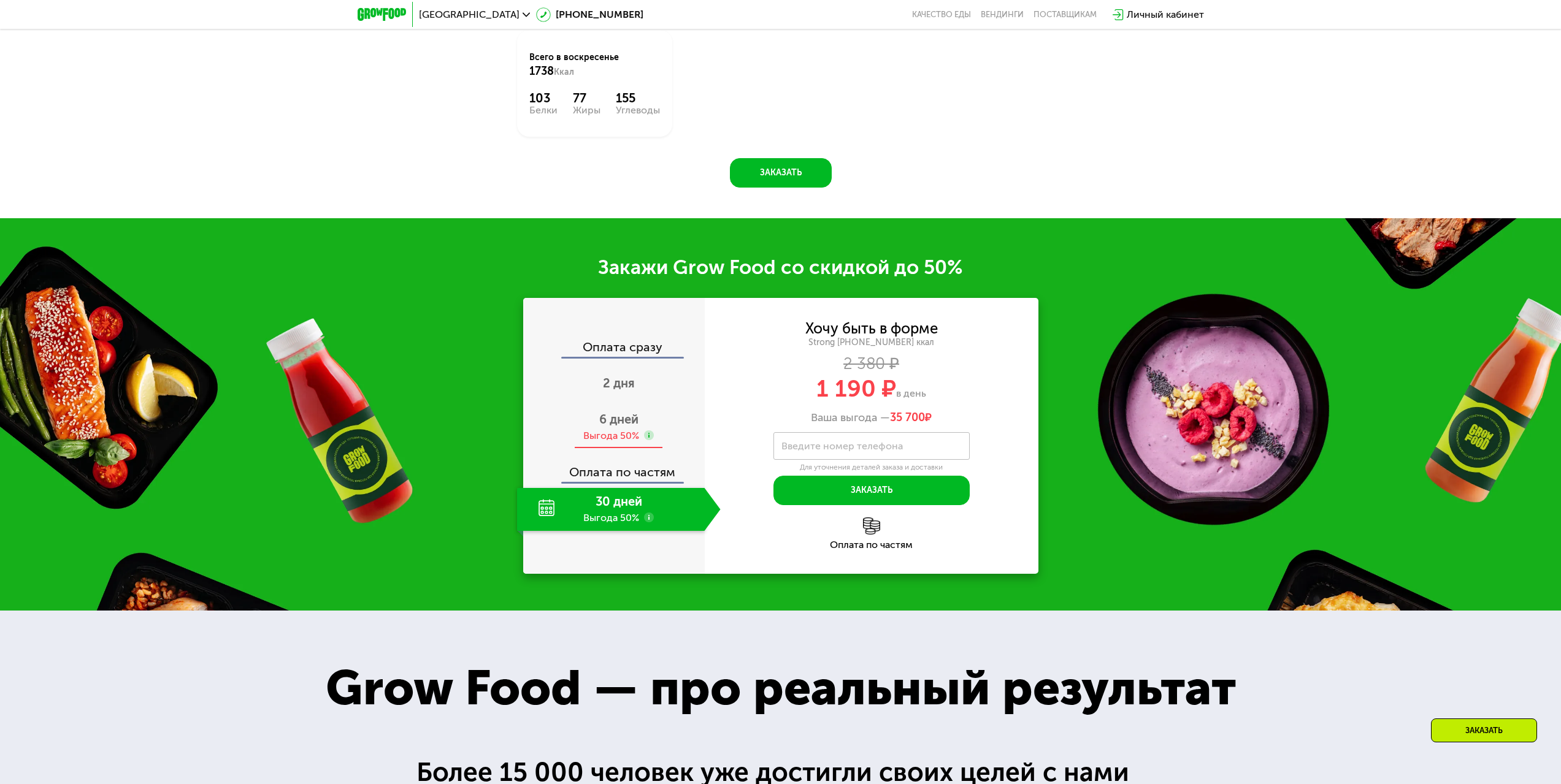
click at [620, 421] on span "6 дней" at bounding box center [619, 419] width 39 height 15
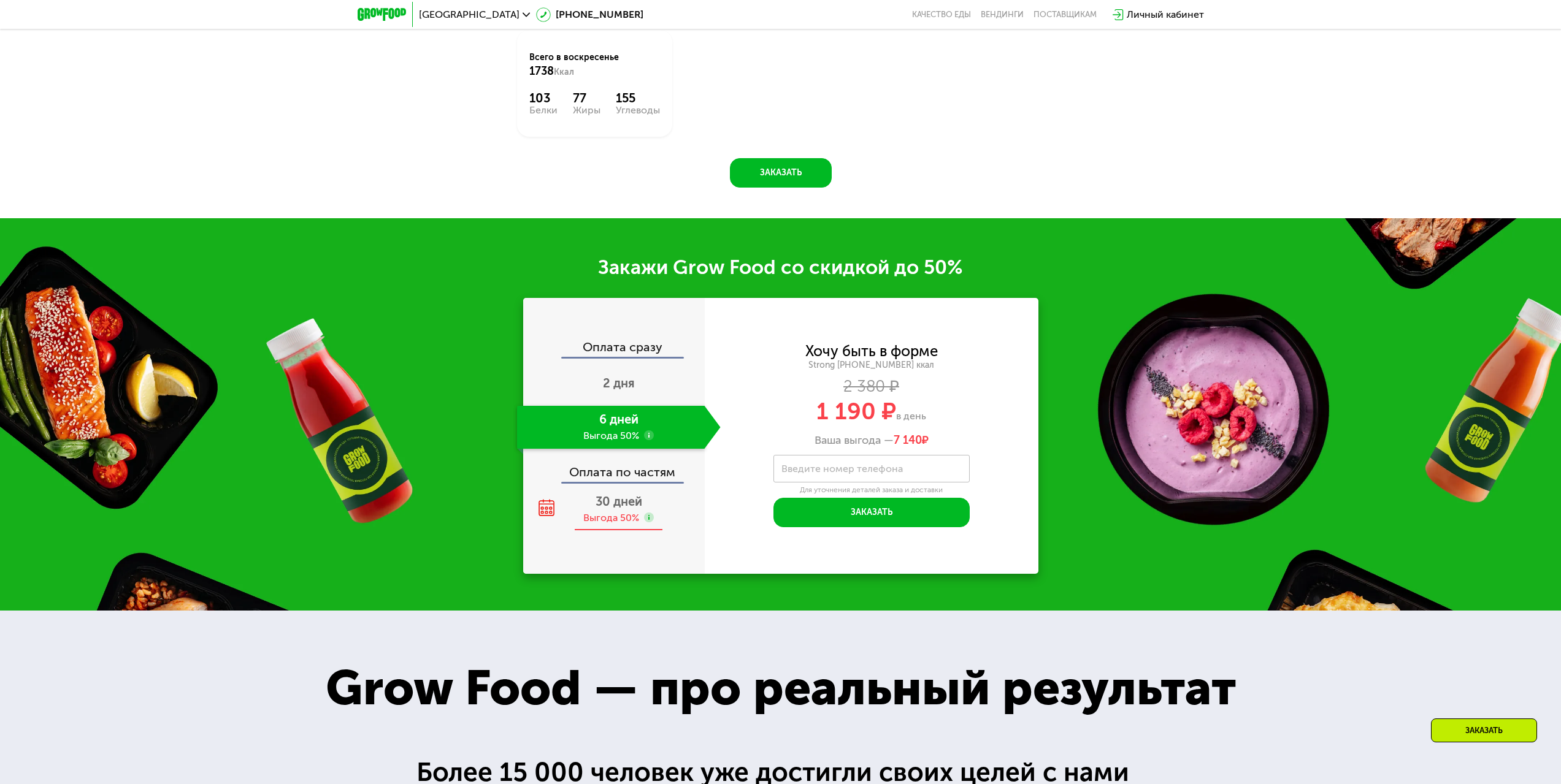
click at [616, 508] on span "30 дней" at bounding box center [618, 500] width 46 height 15
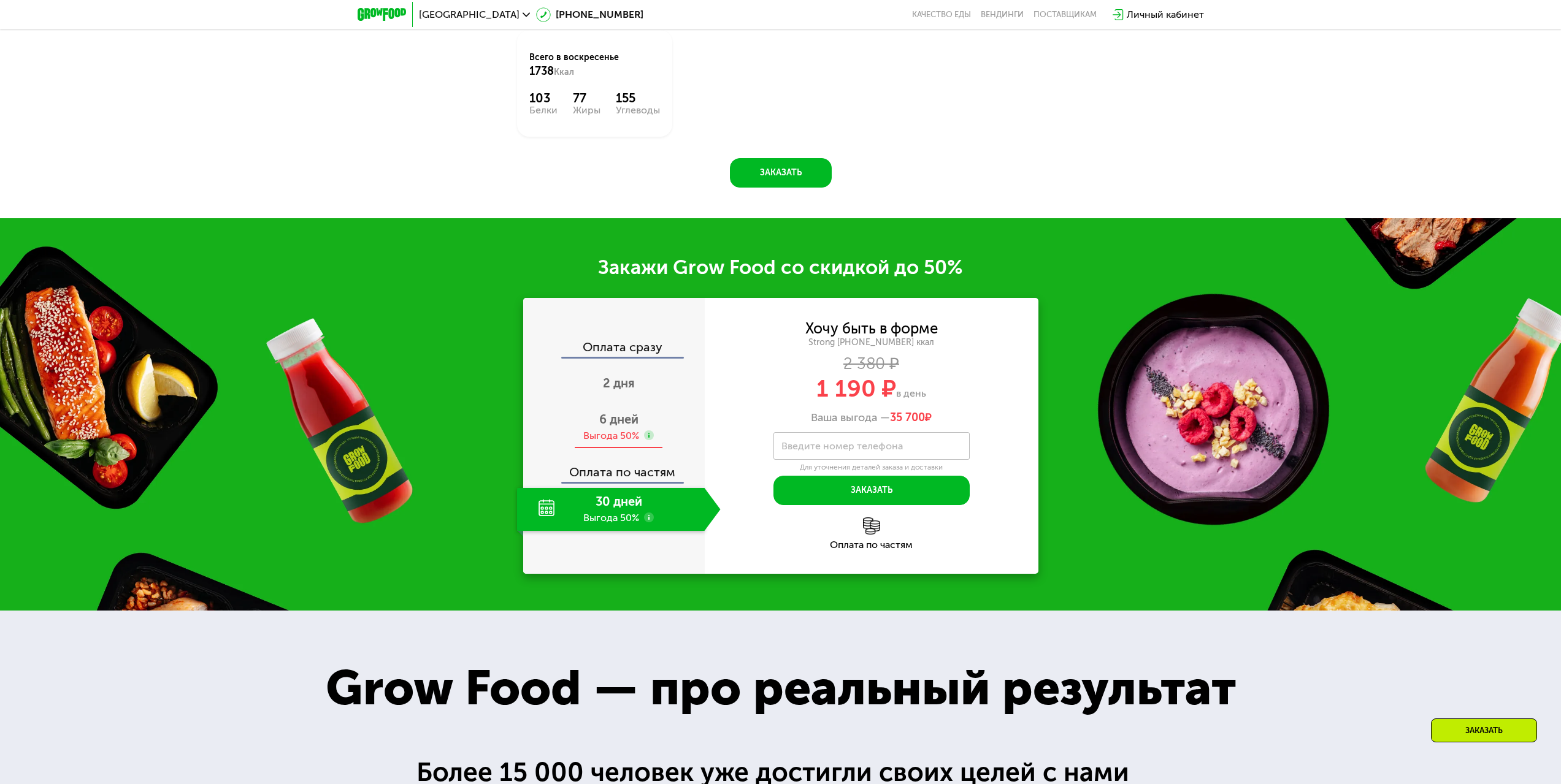
click at [644, 439] on icon at bounding box center [649, 435] width 10 height 10
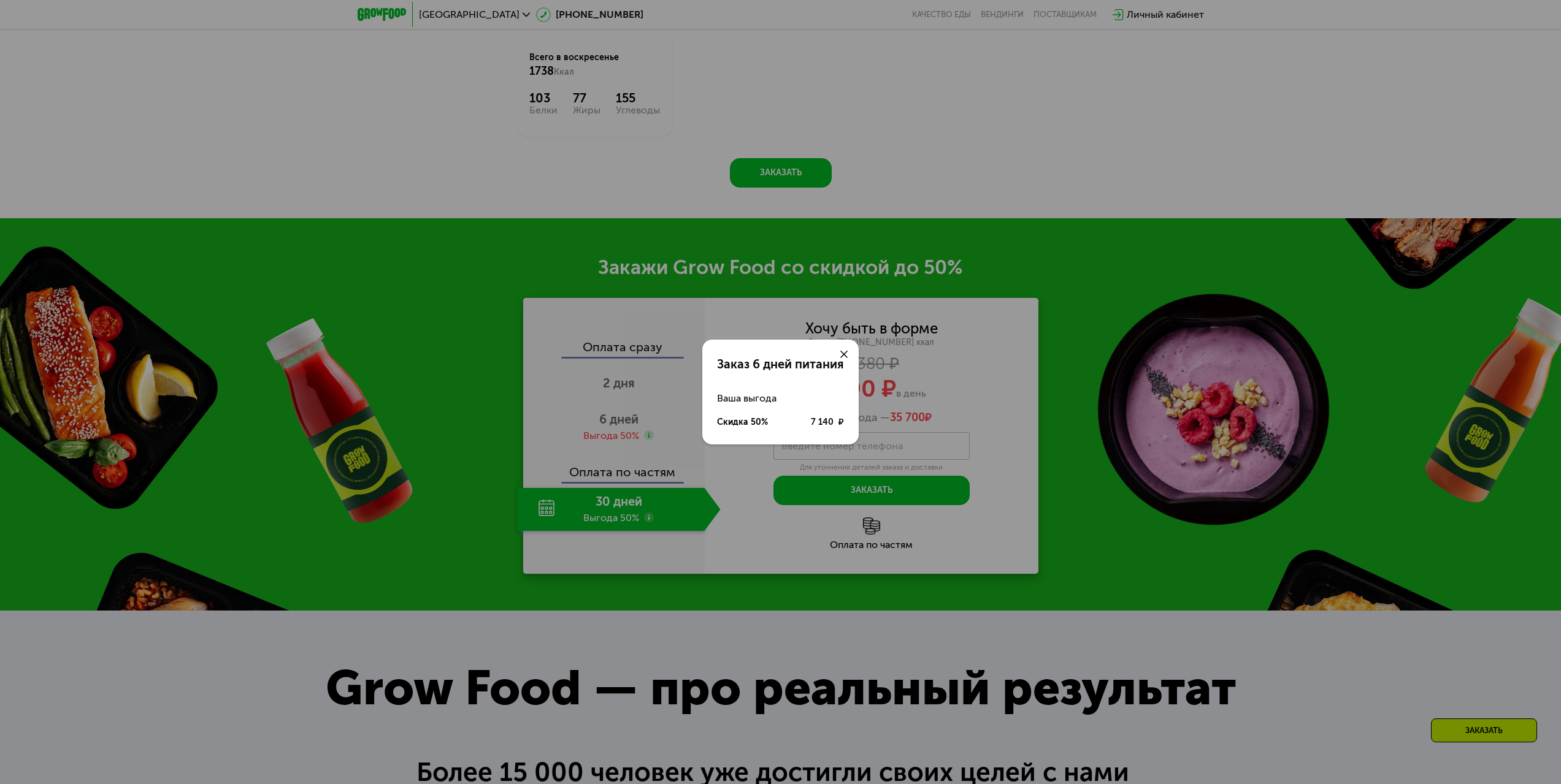
click at [850, 352] on div at bounding box center [843, 354] width 29 height 29
click at [842, 353] on icon at bounding box center [843, 353] width 7 height 7
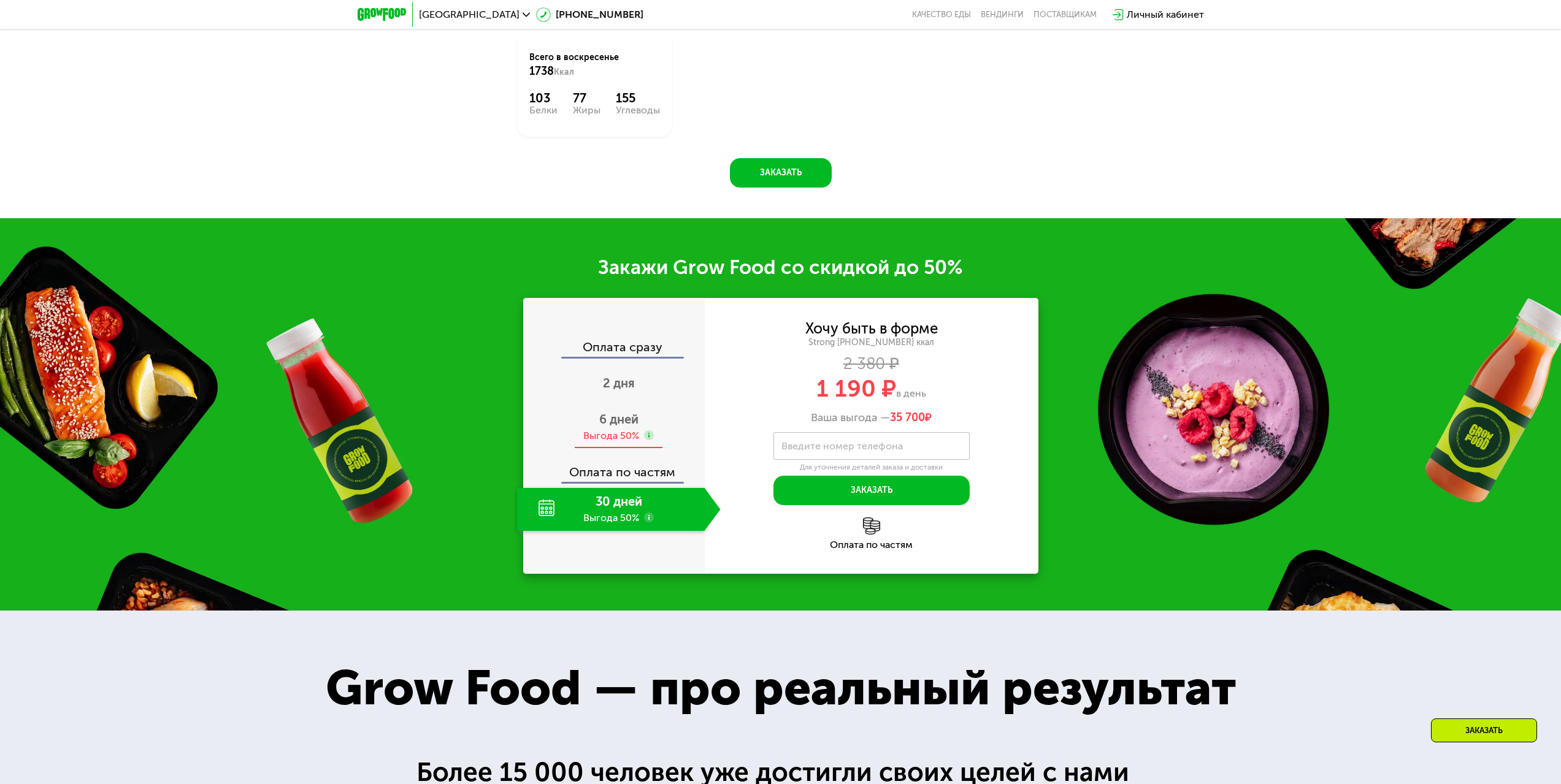
click at [633, 418] on span "6 дней" at bounding box center [619, 419] width 39 height 15
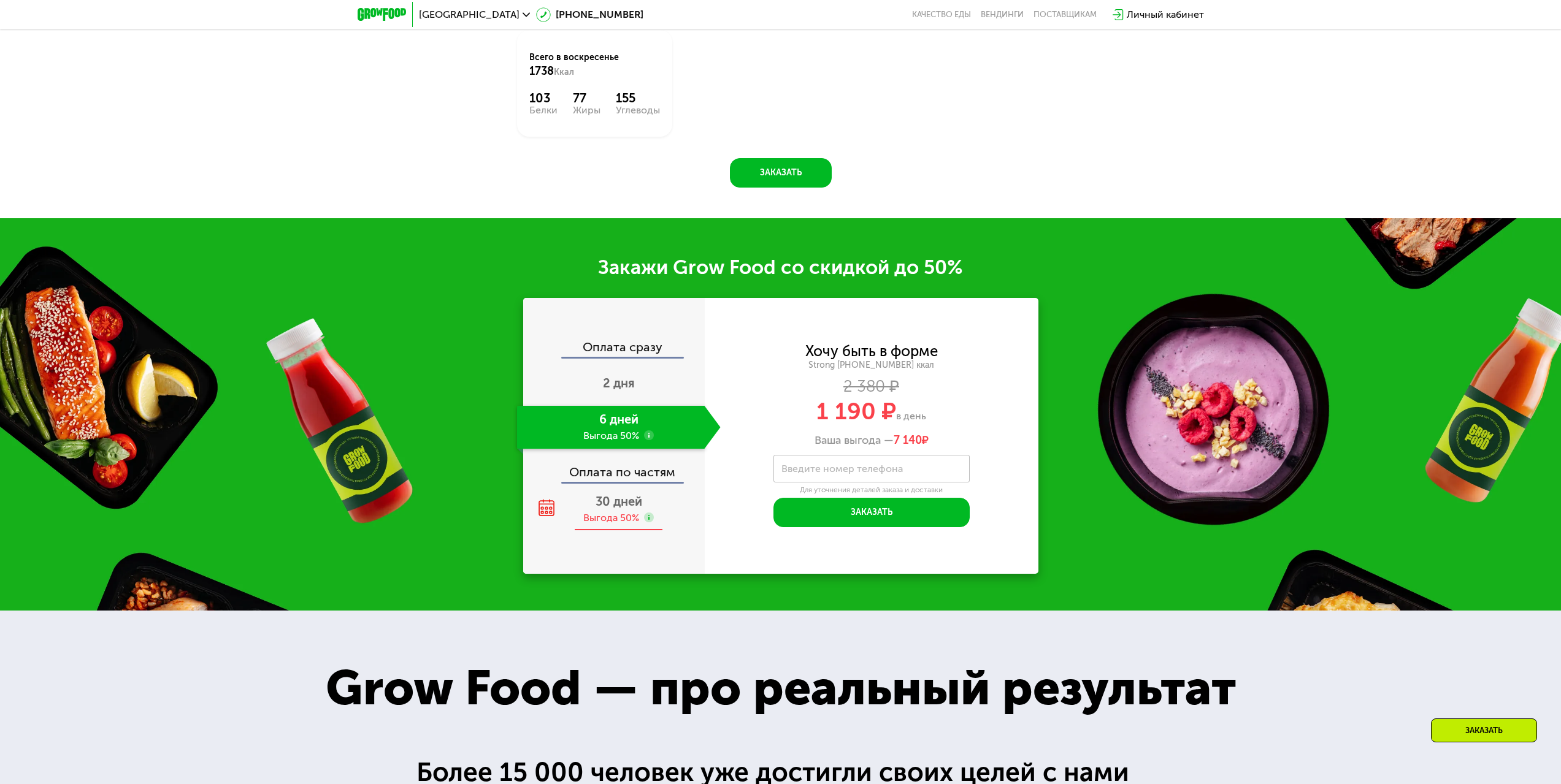
click at [604, 523] on div "Выгода 50%" at bounding box center [611, 518] width 56 height 14
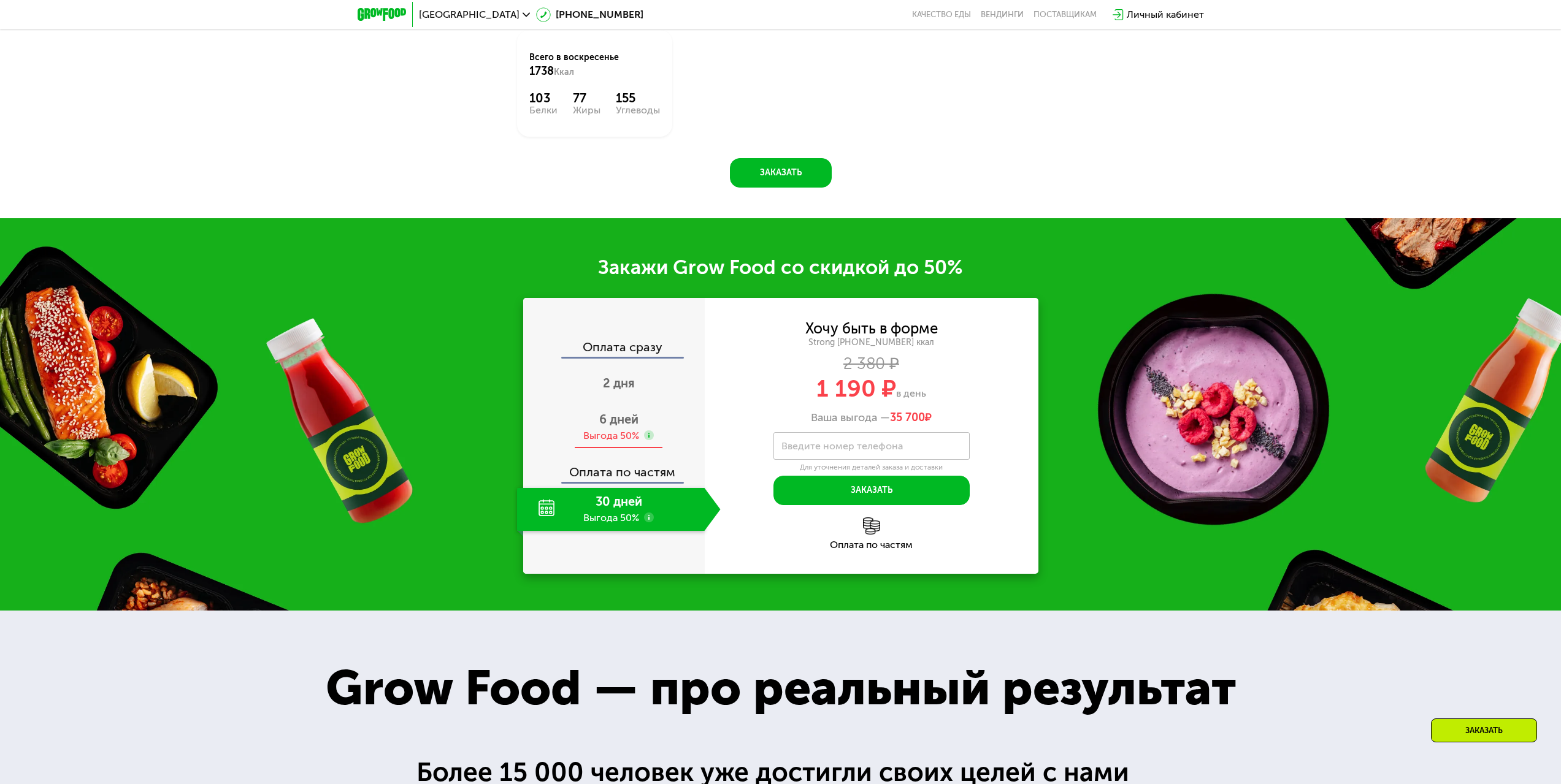
click at [609, 443] on div "Выгода 50%" at bounding box center [611, 436] width 56 height 14
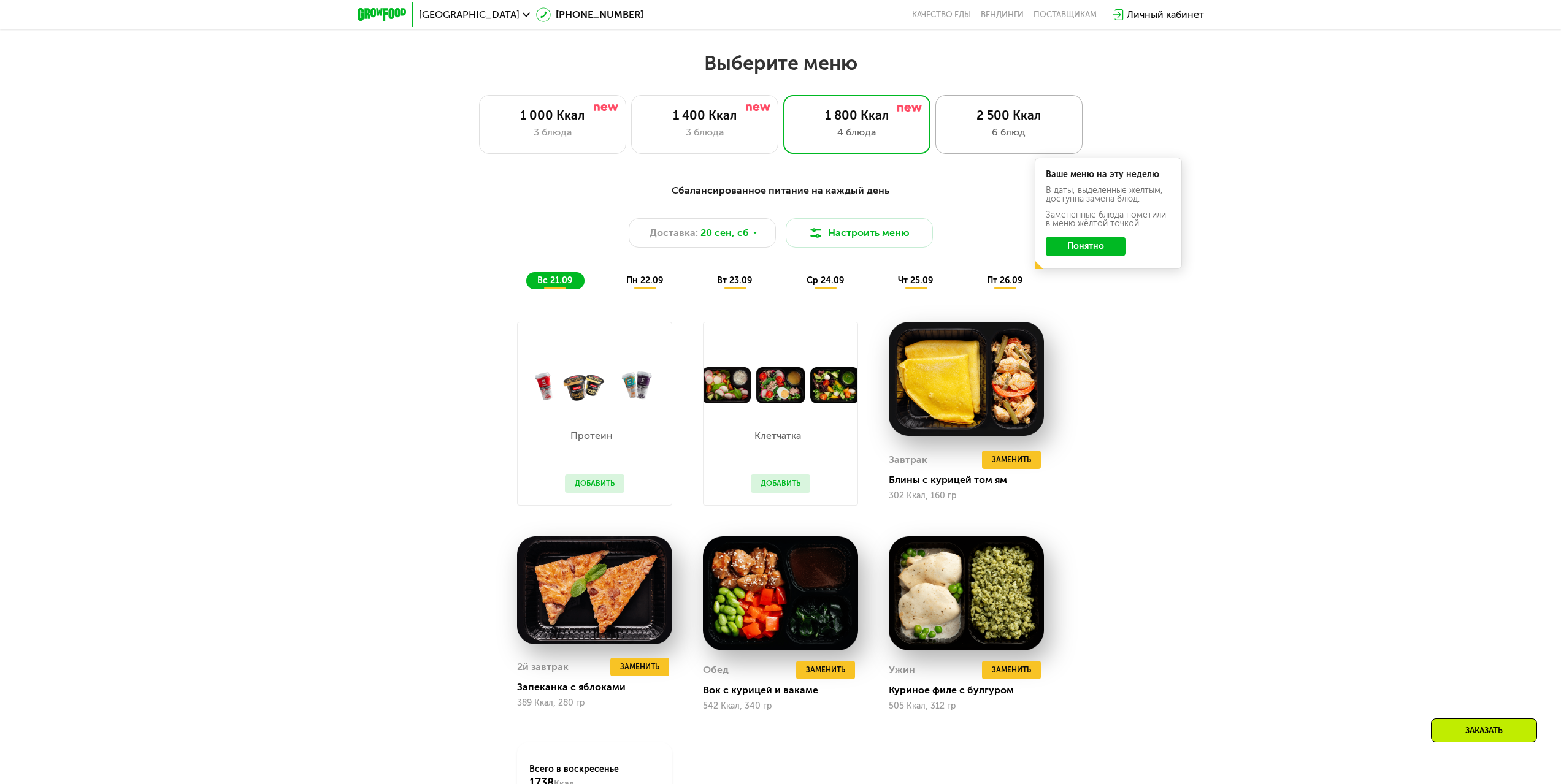
scroll to position [1287, 0]
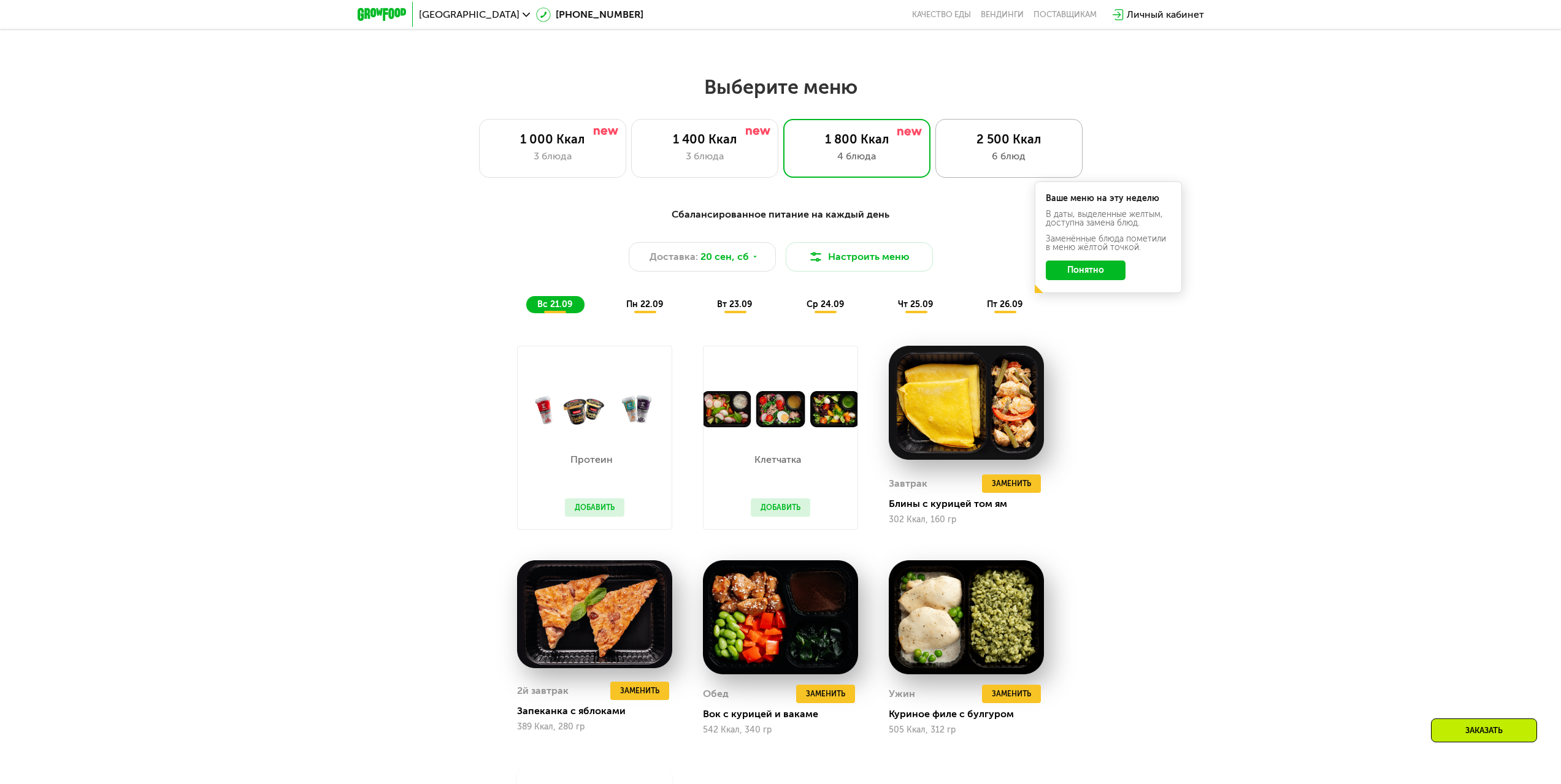
click at [977, 143] on div "2 500 Ккал" at bounding box center [1009, 138] width 122 height 15
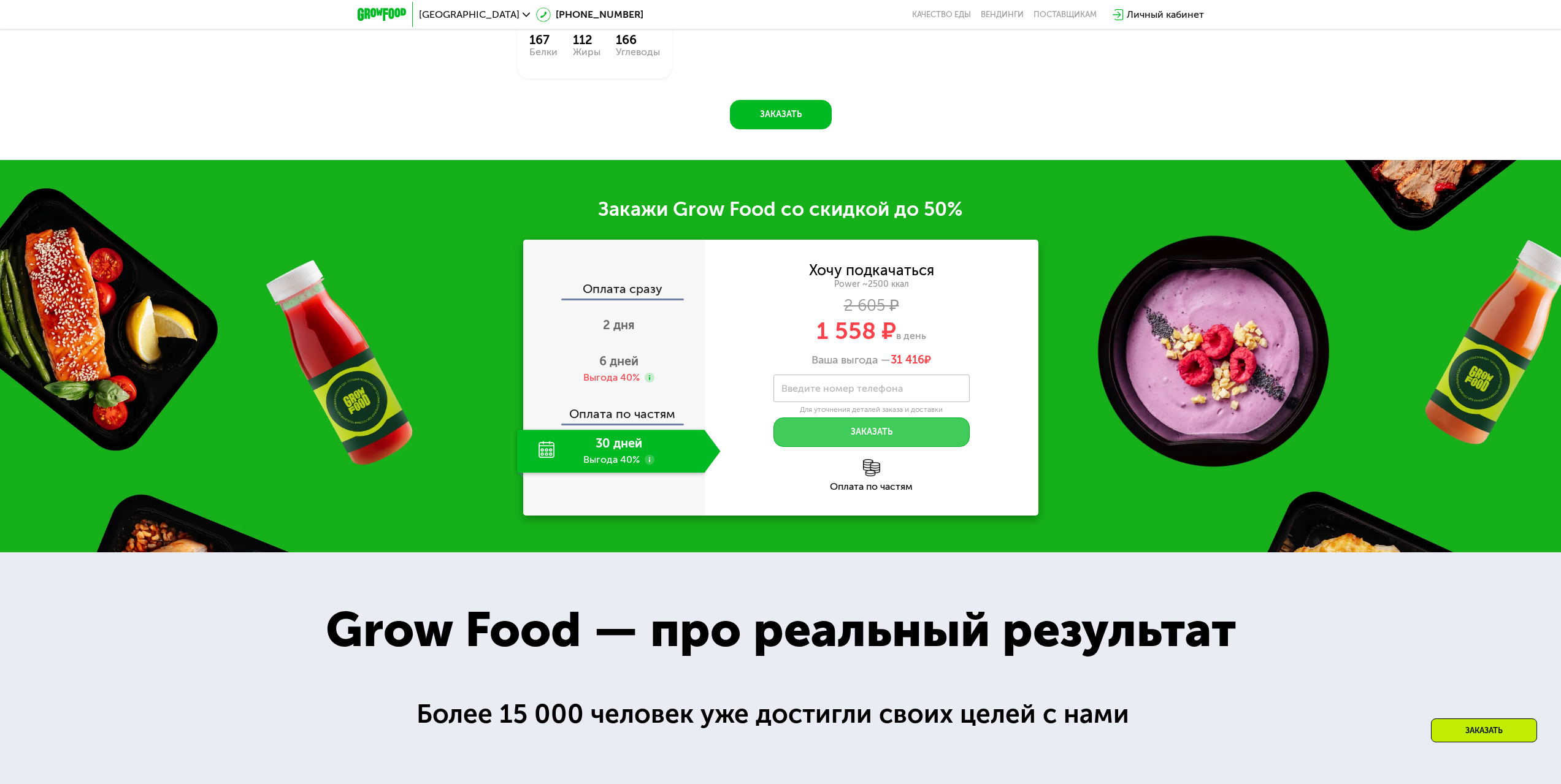
scroll to position [2038, 0]
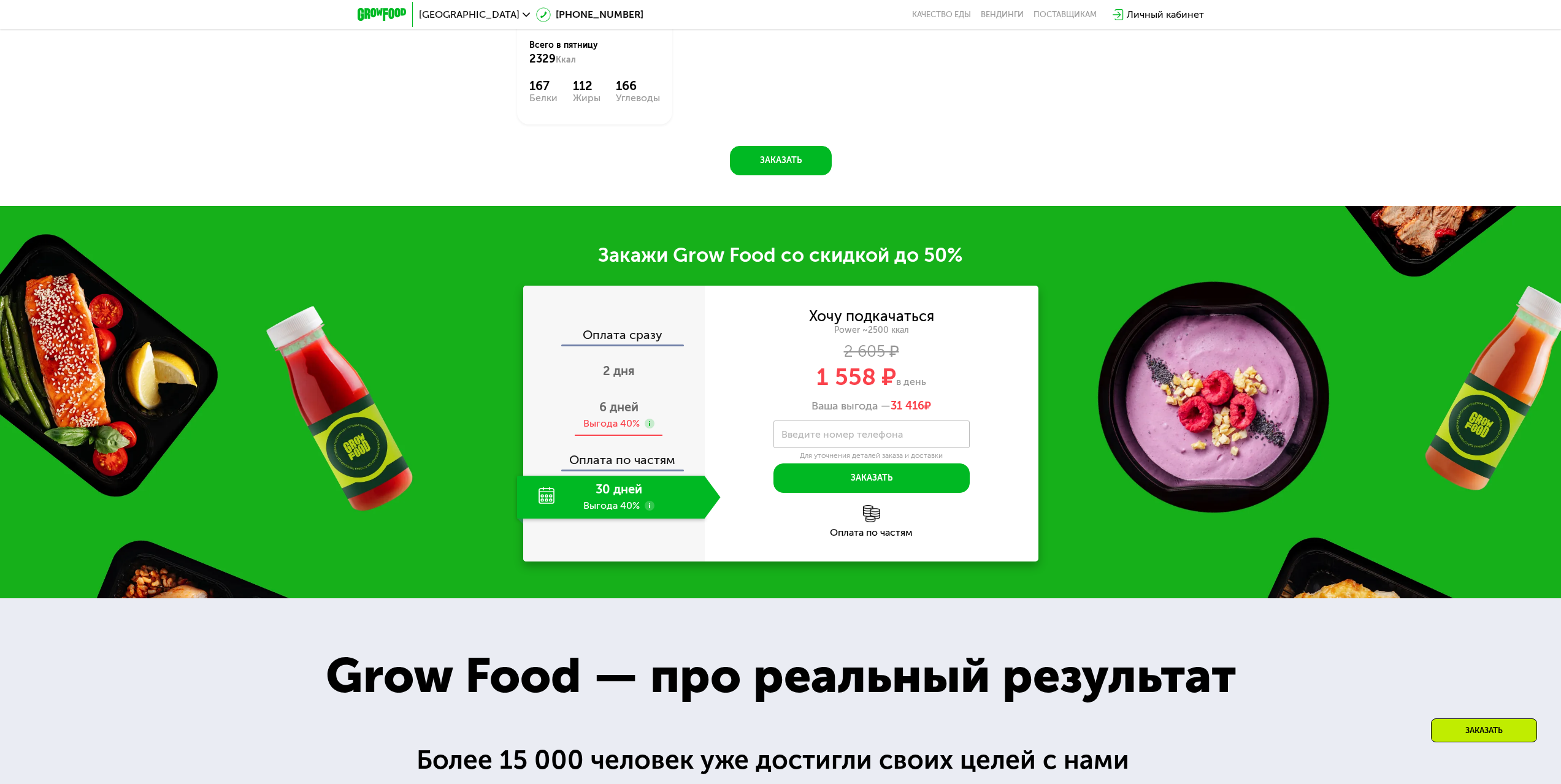
click at [609, 413] on span "6 дней" at bounding box center [619, 406] width 39 height 15
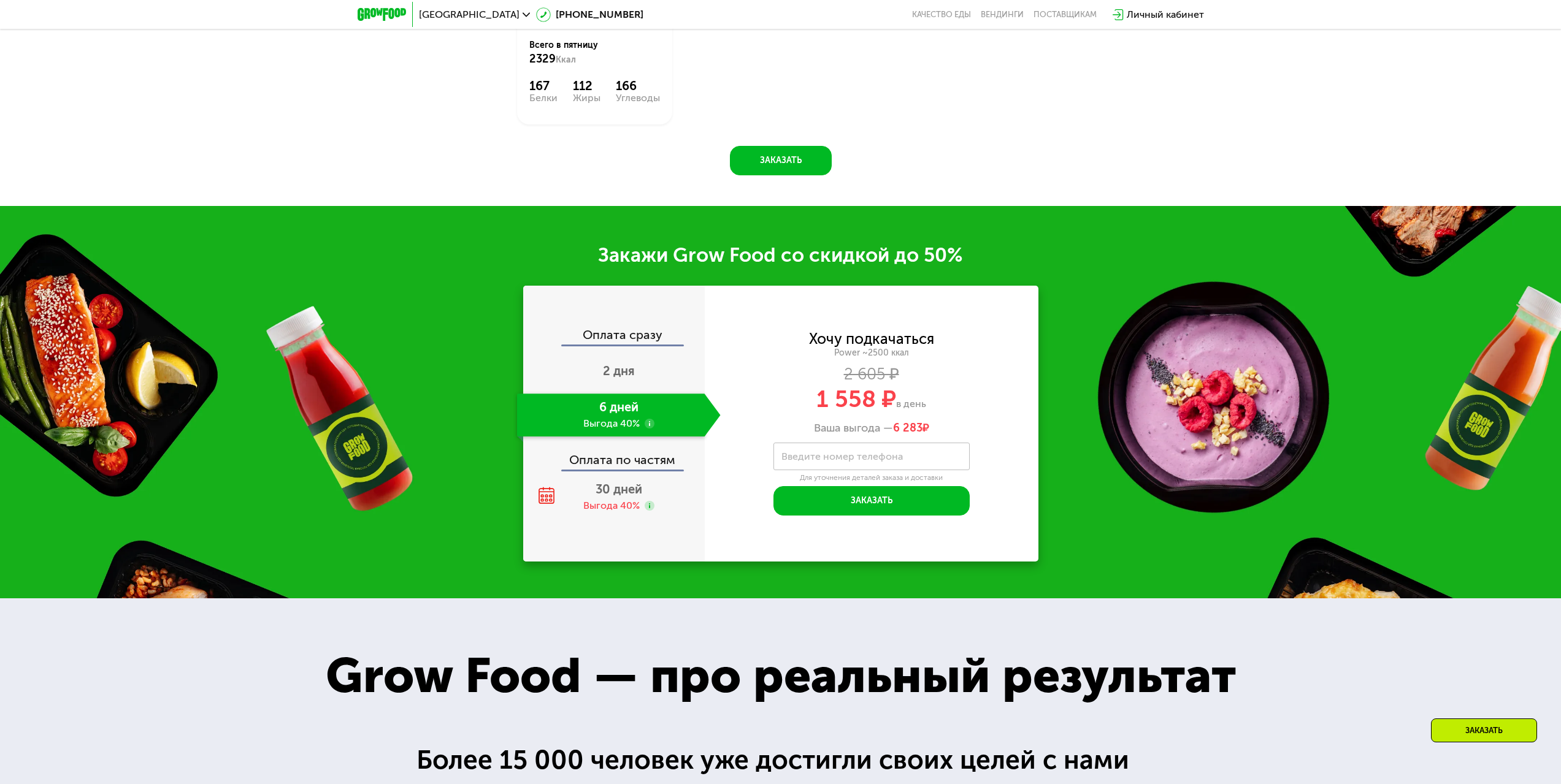
click at [651, 429] on use at bounding box center [649, 424] width 10 height 10
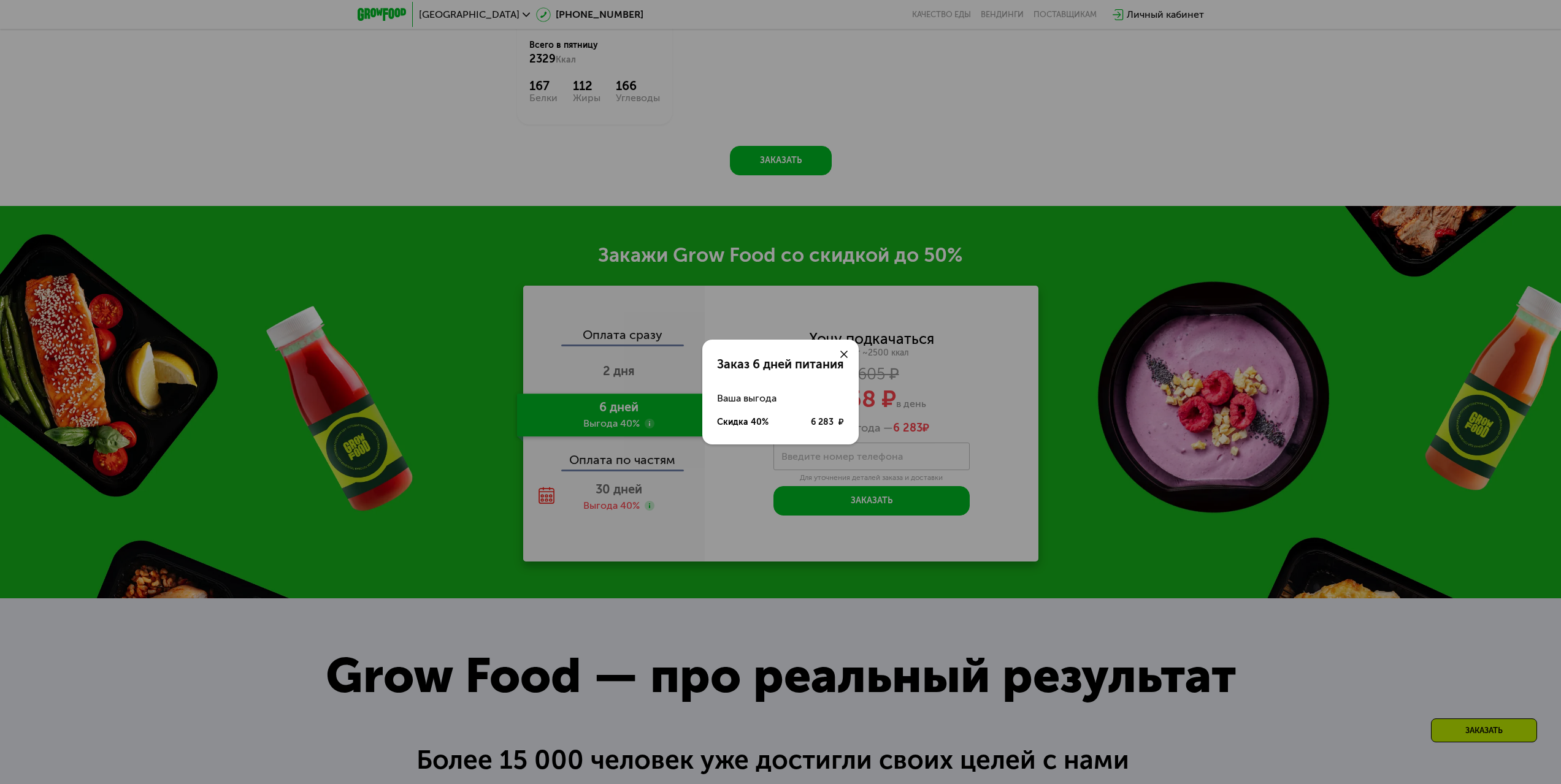
click at [662, 463] on div "Заказ 6 дней питания Ваша выгода Скидка 40% 6 283 ₽" at bounding box center [780, 392] width 1561 height 784
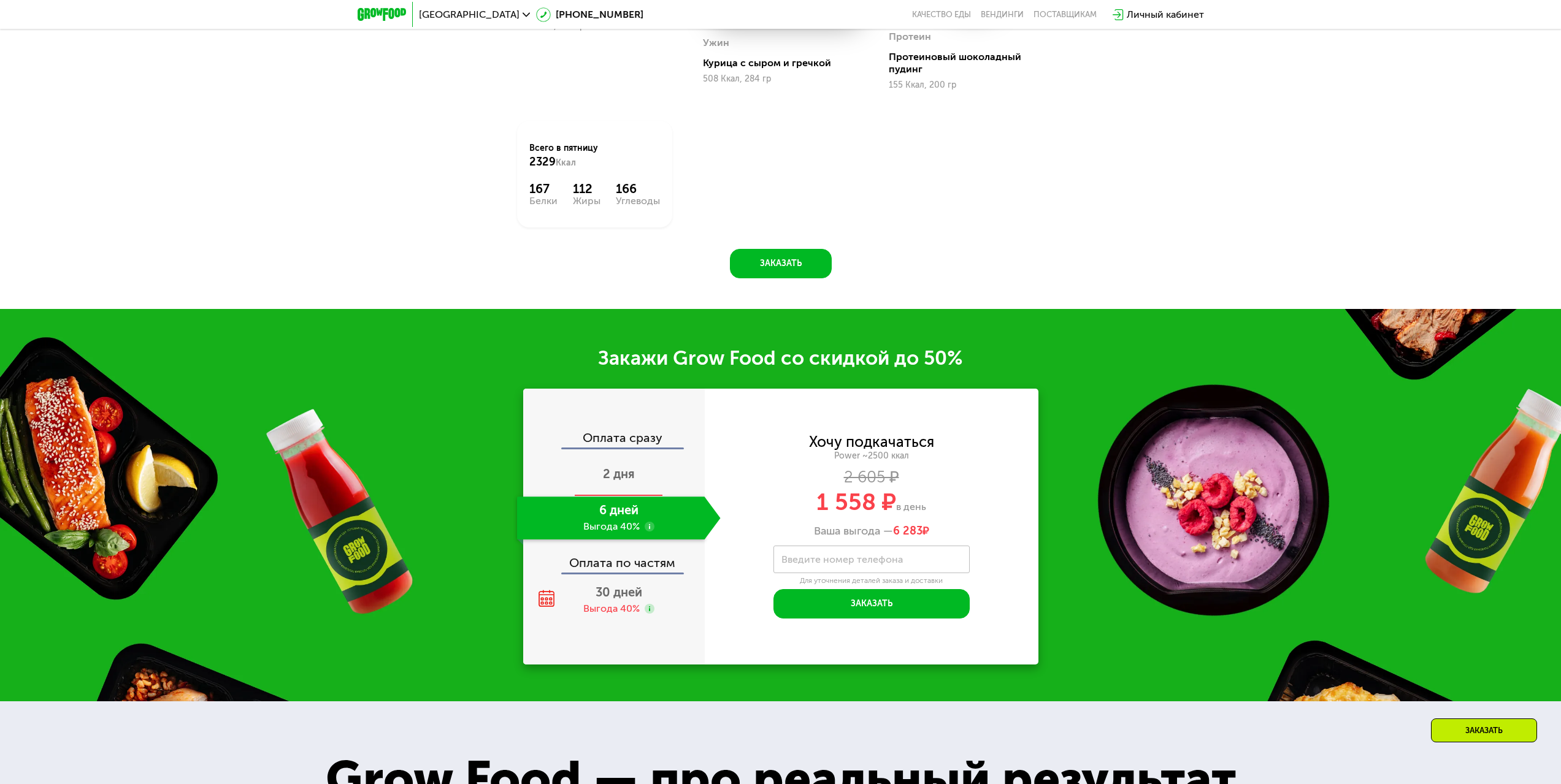
click at [632, 459] on div "2 дня" at bounding box center [619, 475] width 203 height 43
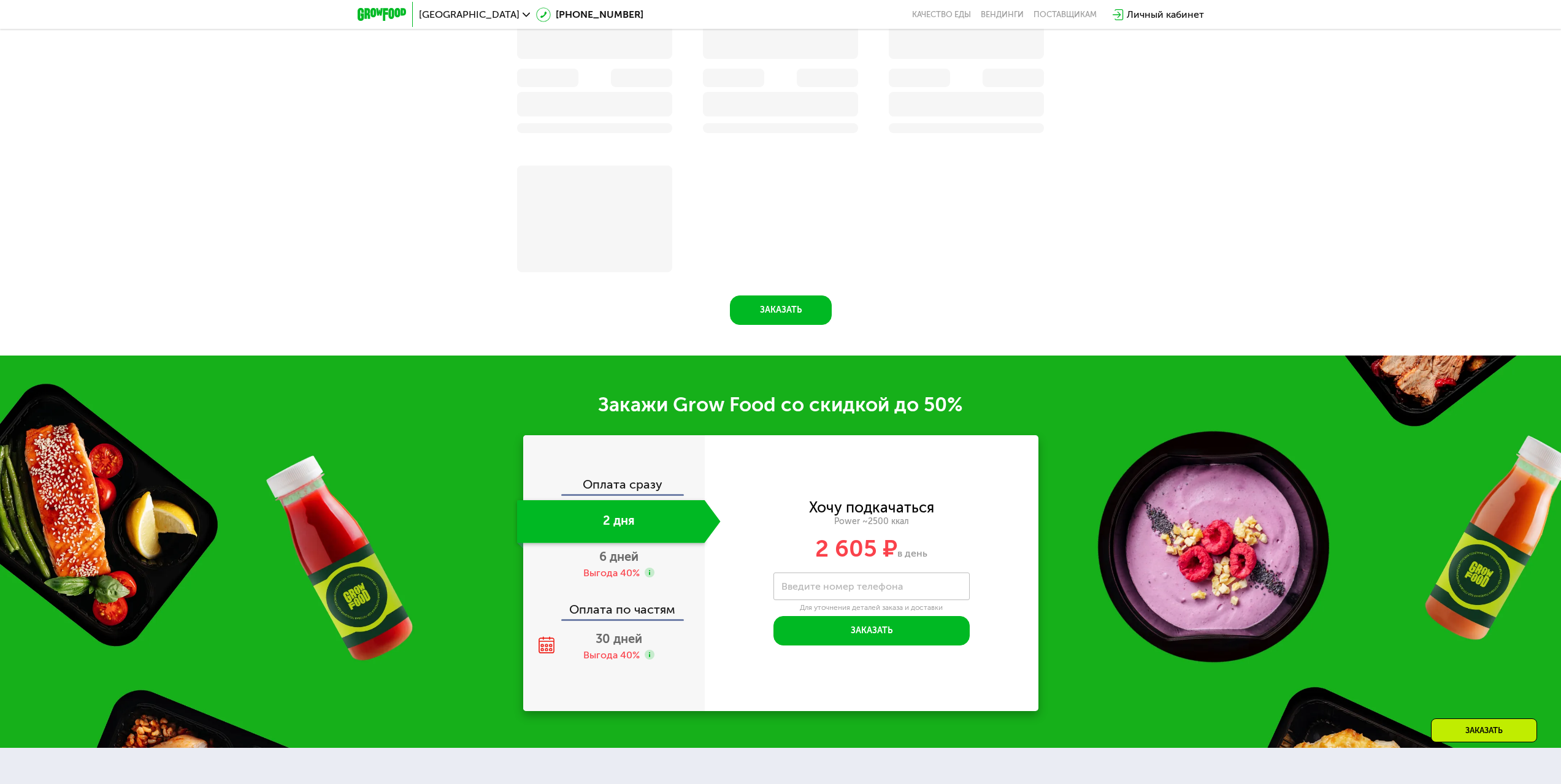
scroll to position [1981, 0]
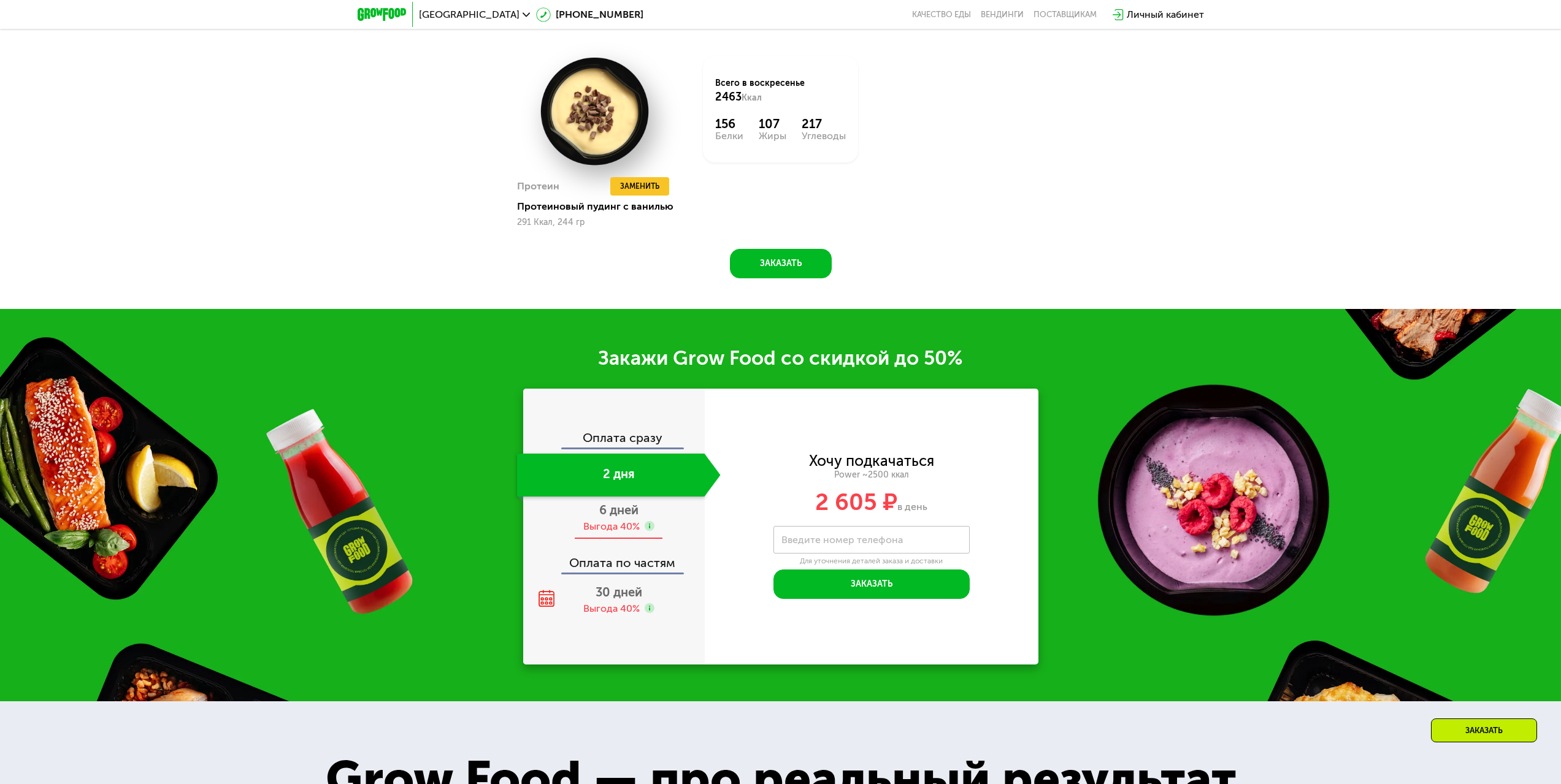
click at [615, 526] on div "Выгода 40%" at bounding box center [611, 527] width 56 height 14
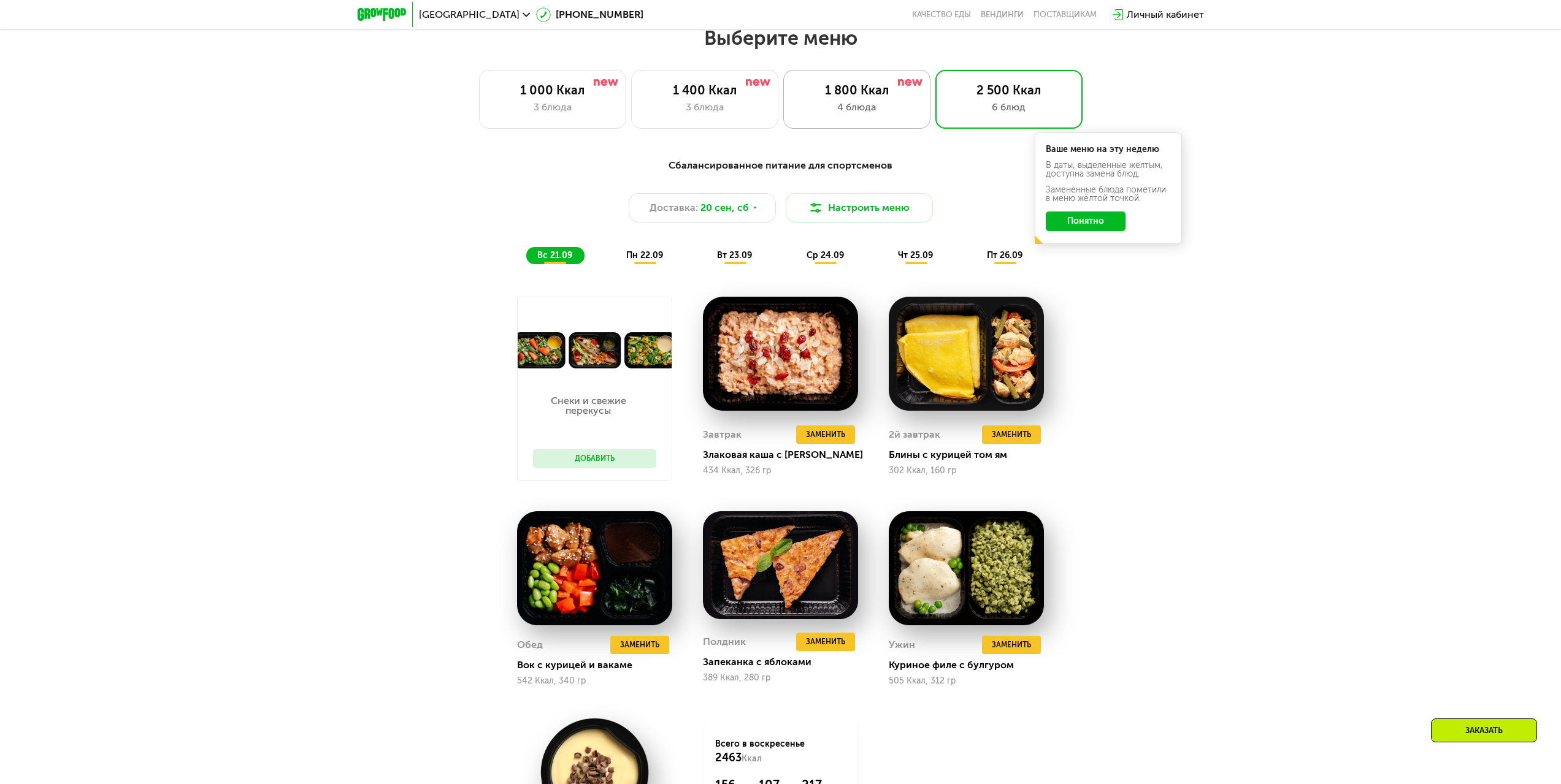
scroll to position [1323, 0]
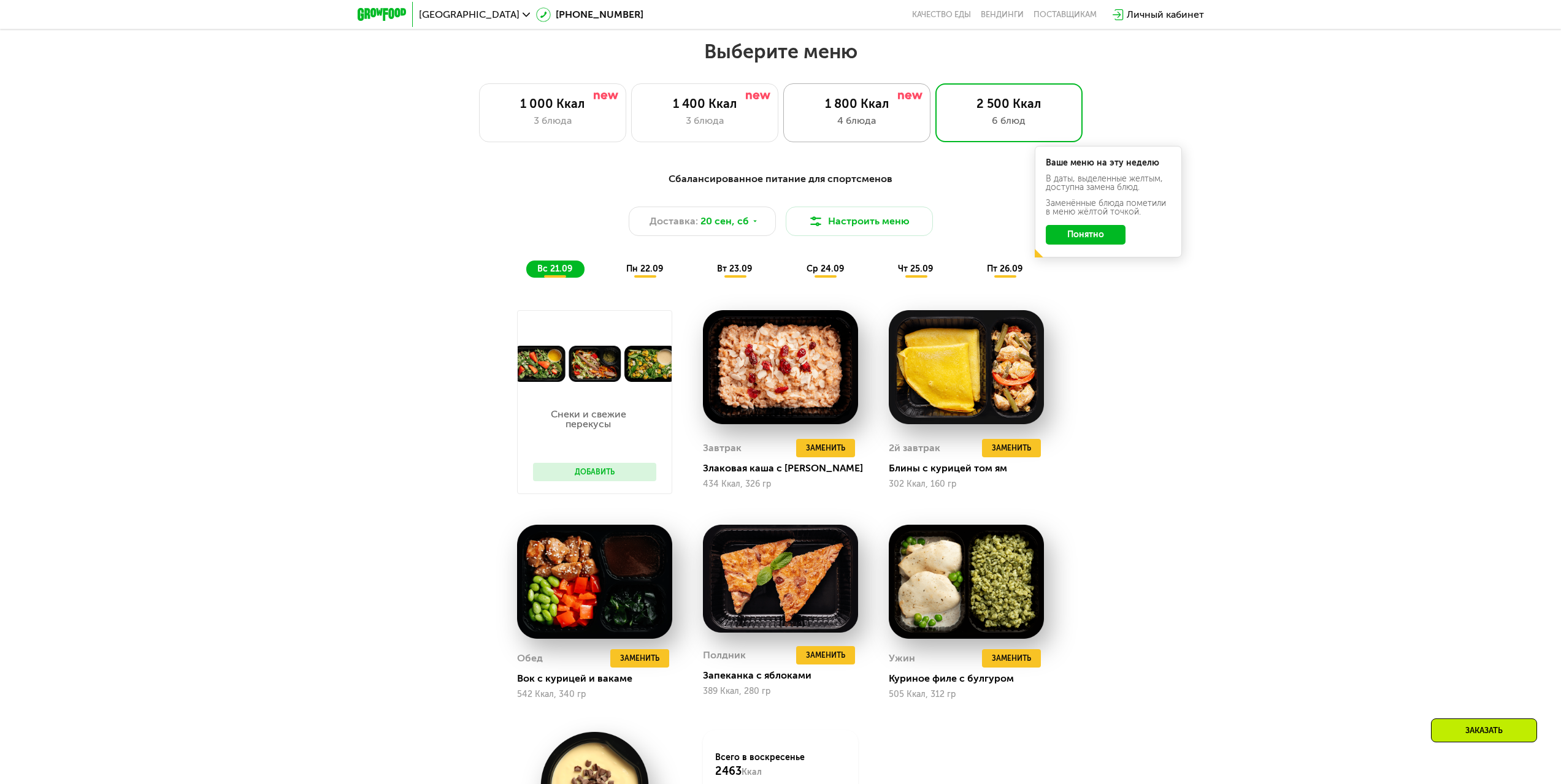
click at [885, 122] on div "4 блюда" at bounding box center [857, 121] width 122 height 15
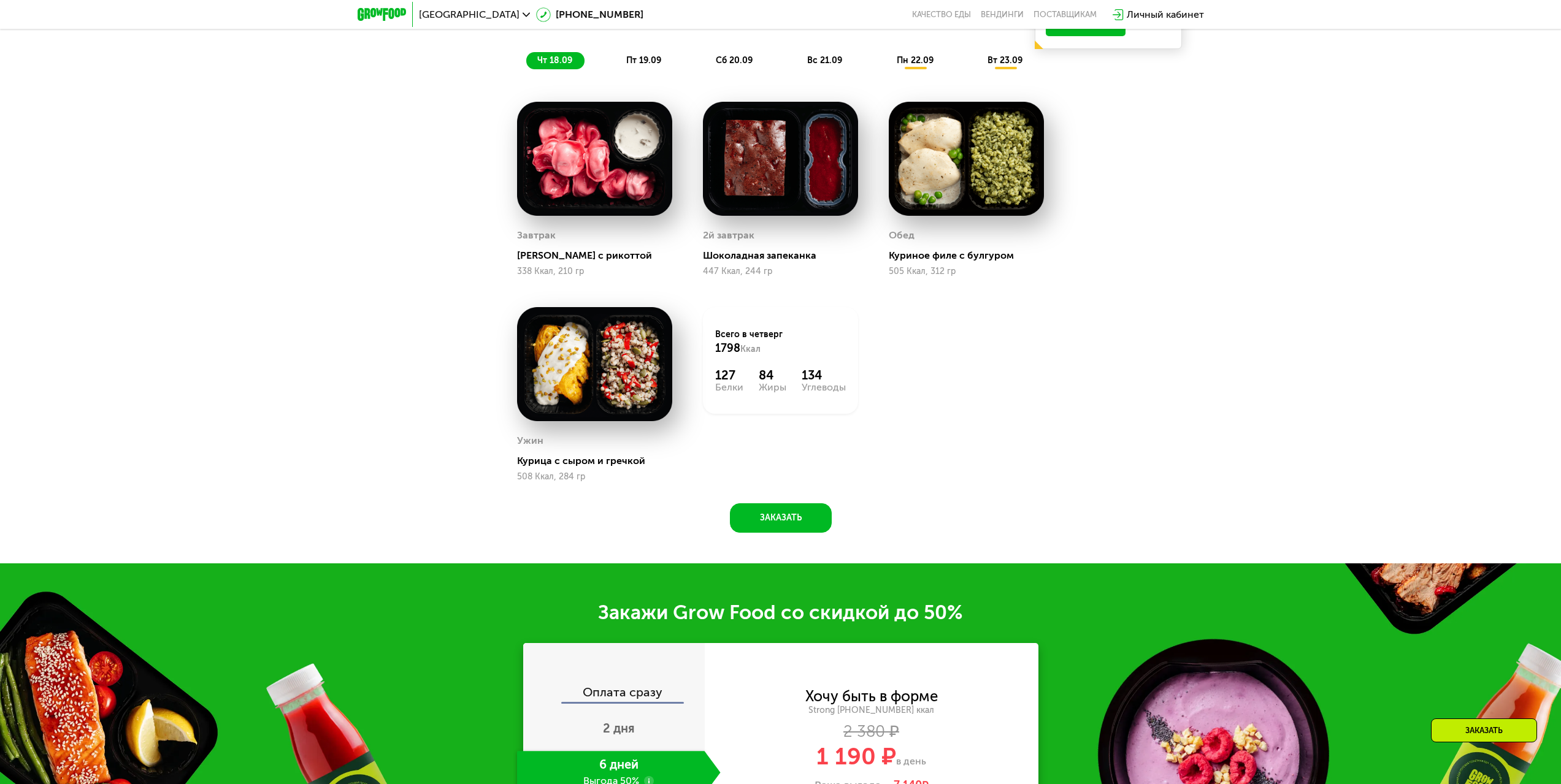
scroll to position [1445, 0]
